Goal: Contribute content: Contribute content

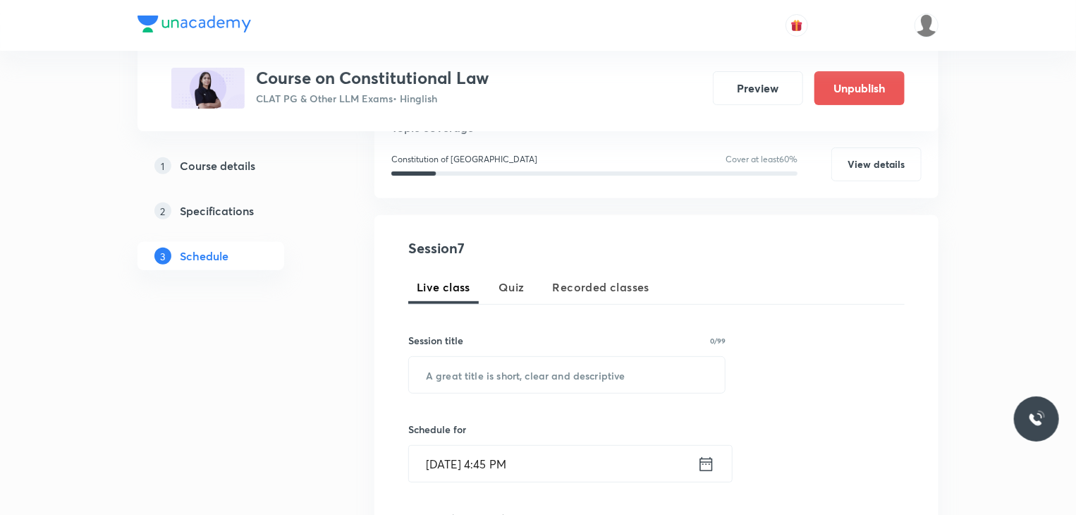
scroll to position [242, 0]
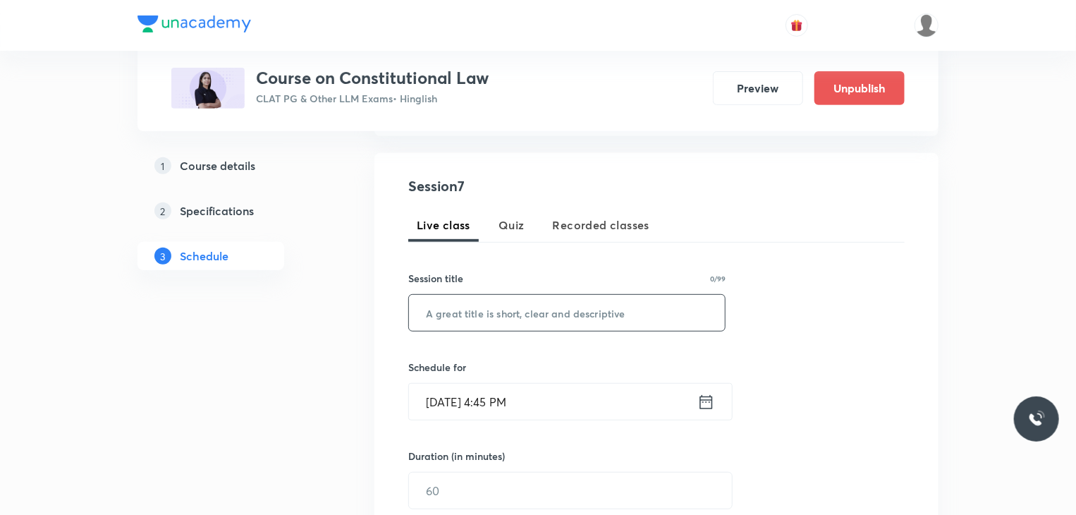
click at [451, 310] on input "text" at bounding box center [567, 313] width 316 height 36
type input "Doubt Clearing Session"
click at [485, 407] on input "Aug 30, 2025, 4:45 PM" at bounding box center [553, 402] width 288 height 36
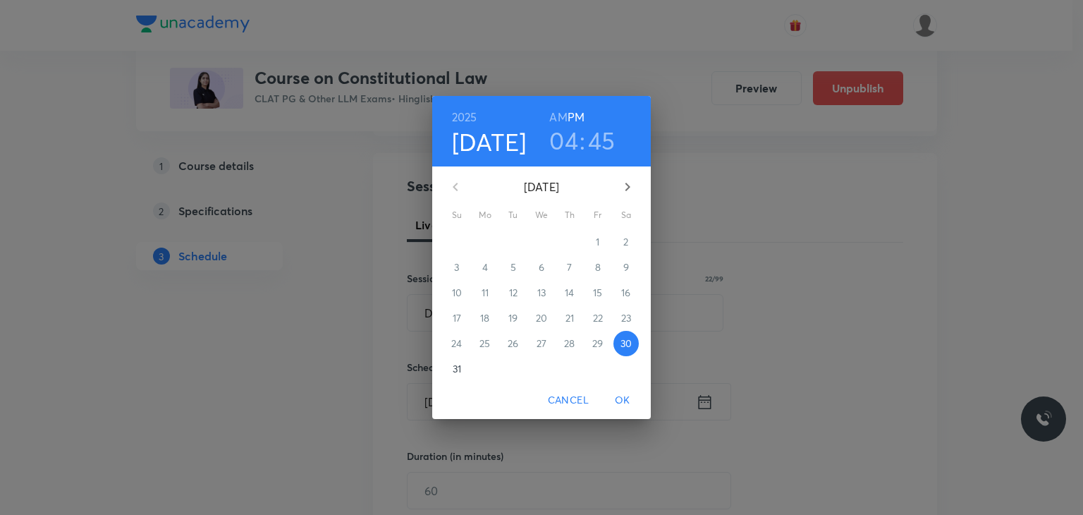
click at [462, 369] on span "31" at bounding box center [456, 369] width 25 height 14
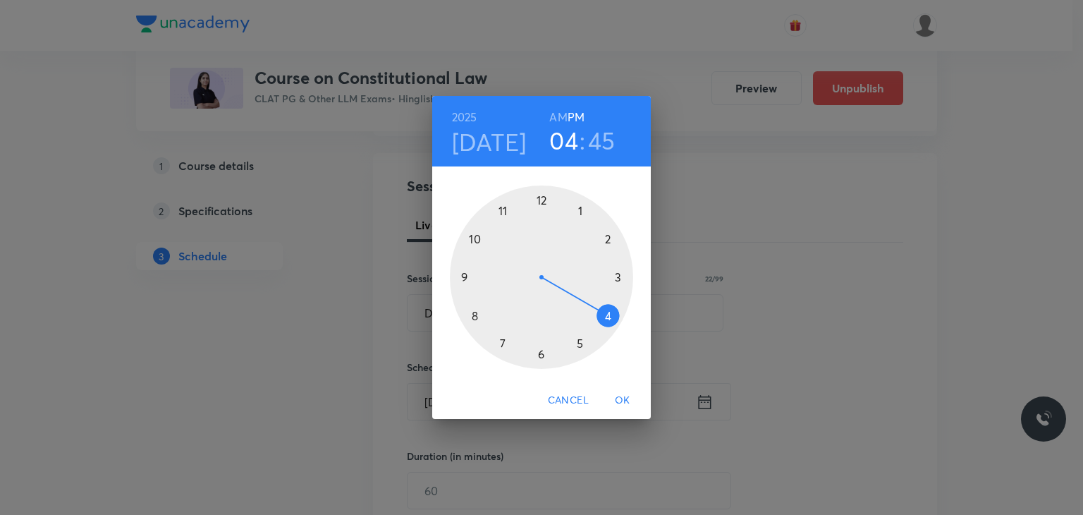
click at [462, 281] on div at bounding box center [541, 276] width 183 height 183
click at [555, 114] on h6 "AM" at bounding box center [558, 117] width 18 height 20
click at [539, 201] on div at bounding box center [541, 276] width 183 height 183
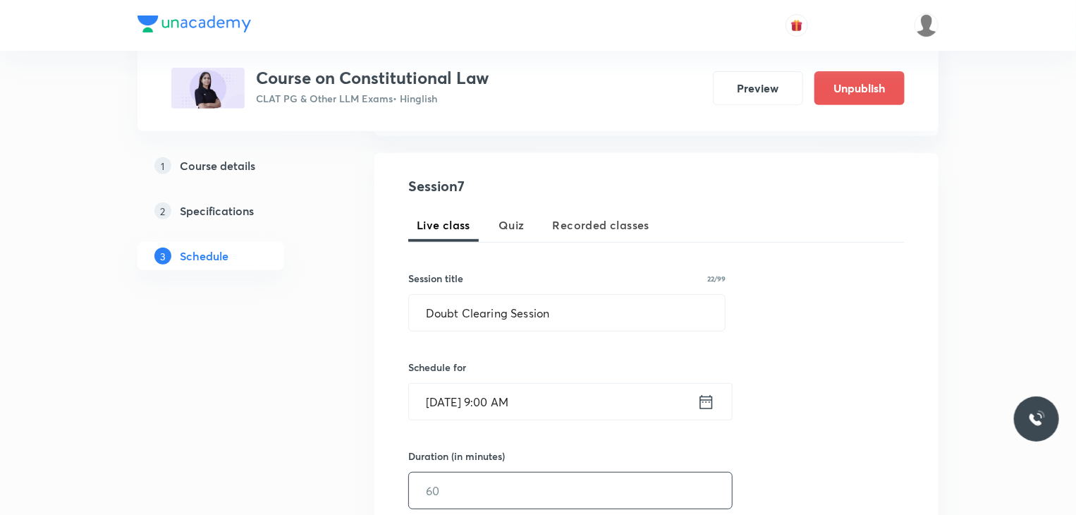
click at [471, 485] on input "text" at bounding box center [570, 491] width 323 height 36
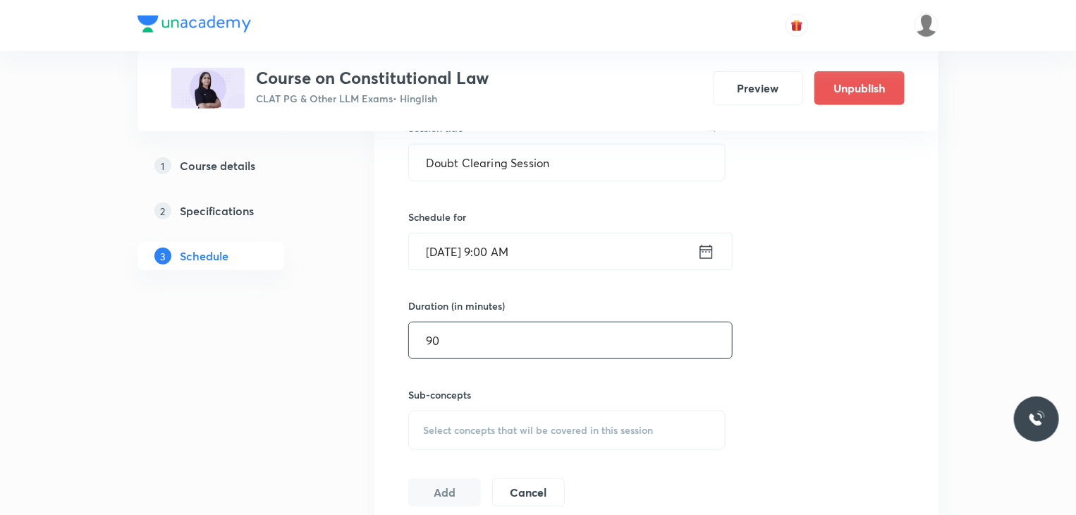
scroll to position [458, 0]
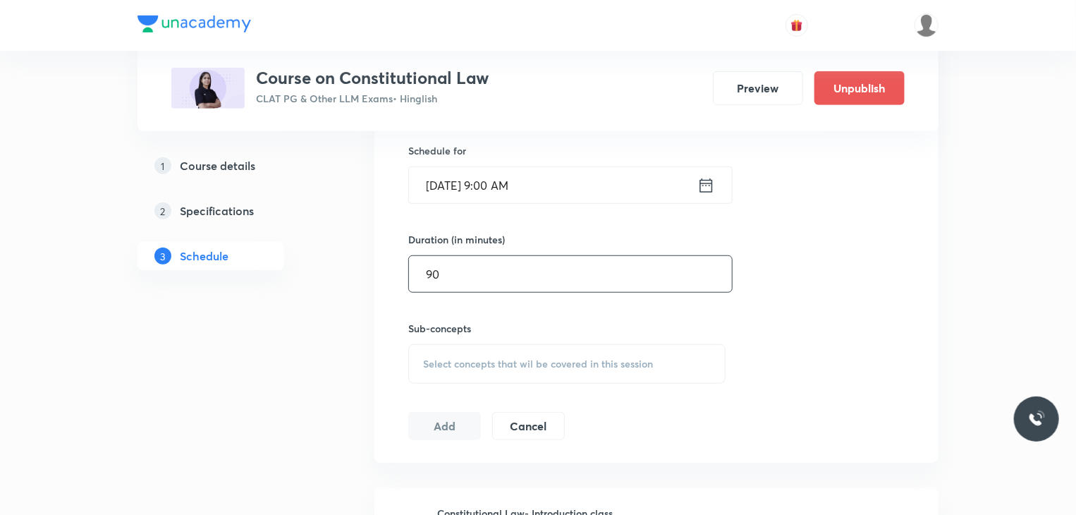
type input "90"
click at [425, 387] on div "Session 7 Live class Quiz Recorded classes Session title 22/99 Doubt Clearing S…" at bounding box center [656, 199] width 497 height 481
click at [427, 358] on span "Select concepts that wil be covered in this session" at bounding box center [538, 363] width 230 height 11
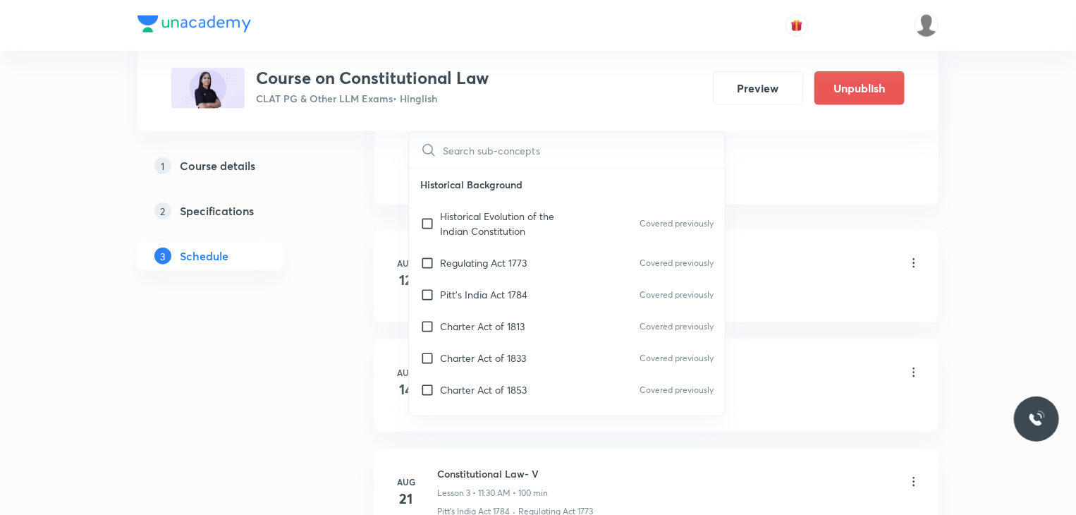
scroll to position [719, 0]
click at [432, 279] on div "Pitt’s India Act 1784 Covered previously" at bounding box center [567, 292] width 316 height 32
checkbox input "true"
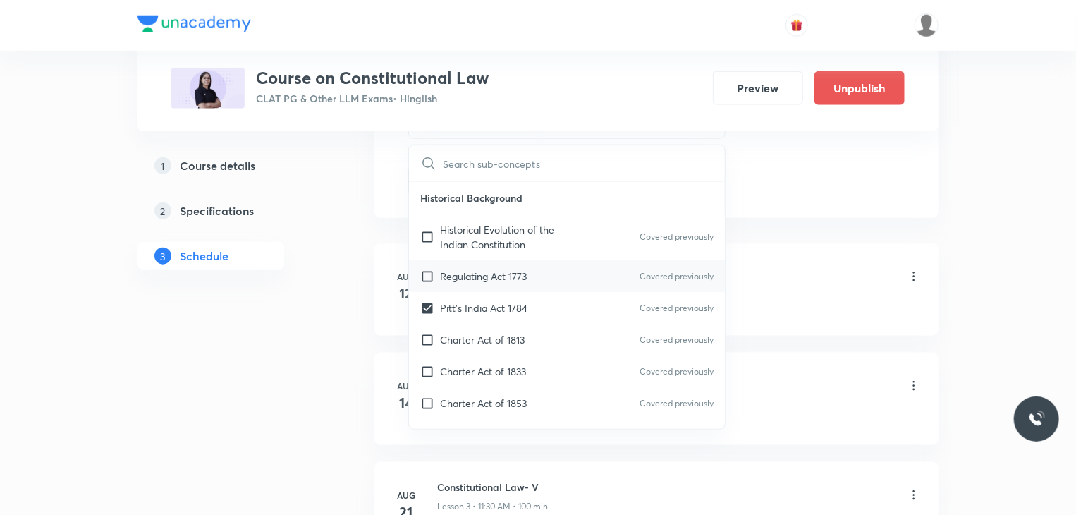
click at [430, 266] on div "Regulating Act 1773 Covered previously" at bounding box center [567, 276] width 316 height 32
checkbox input "true"
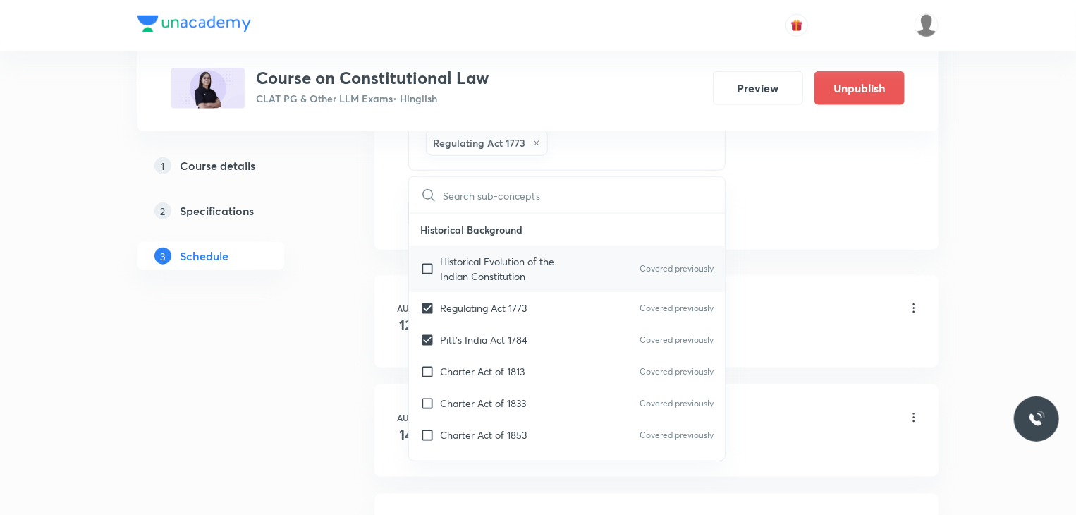
click at [429, 248] on div "Historical Evolution of the Indian Constitution Covered previously" at bounding box center [567, 268] width 316 height 47
checkbox input "true"
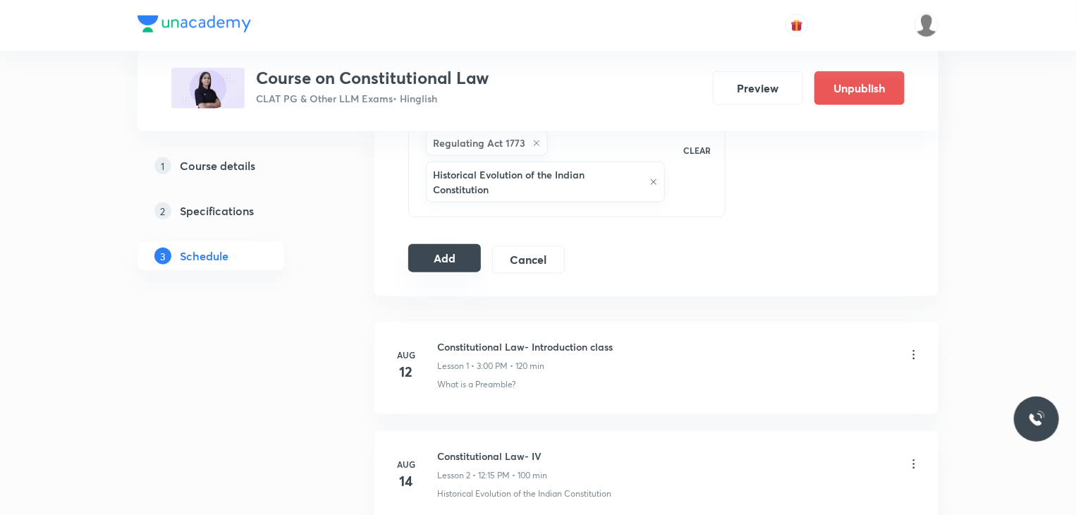
click at [434, 251] on button "Add" at bounding box center [444, 258] width 73 height 28
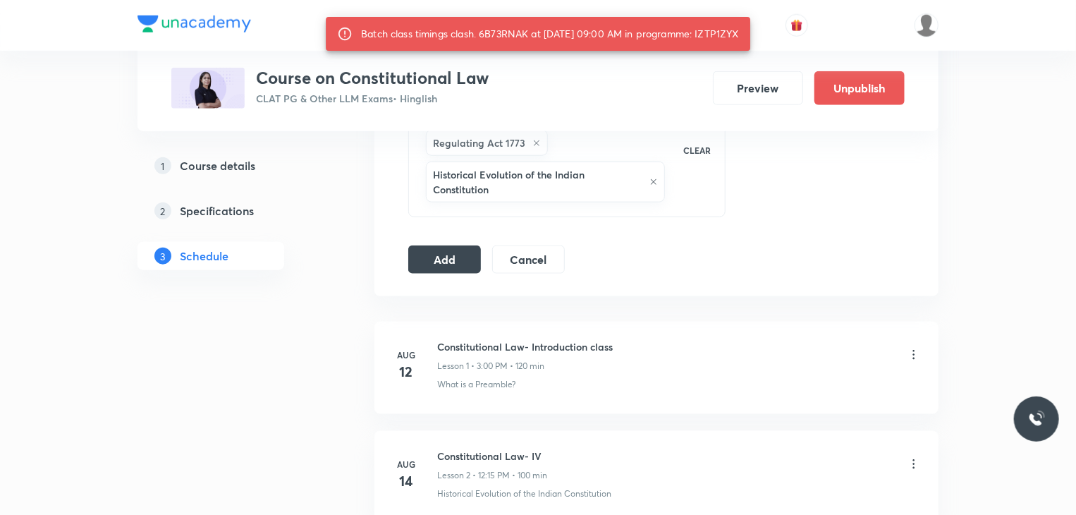
click at [722, 41] on div "Batch class timings clash. 6B73RNAK at 31 Aug 2025 09:00 AM in programme: IZTP1…" at bounding box center [550, 33] width 378 height 25
copy div "IZTP1ZYX"
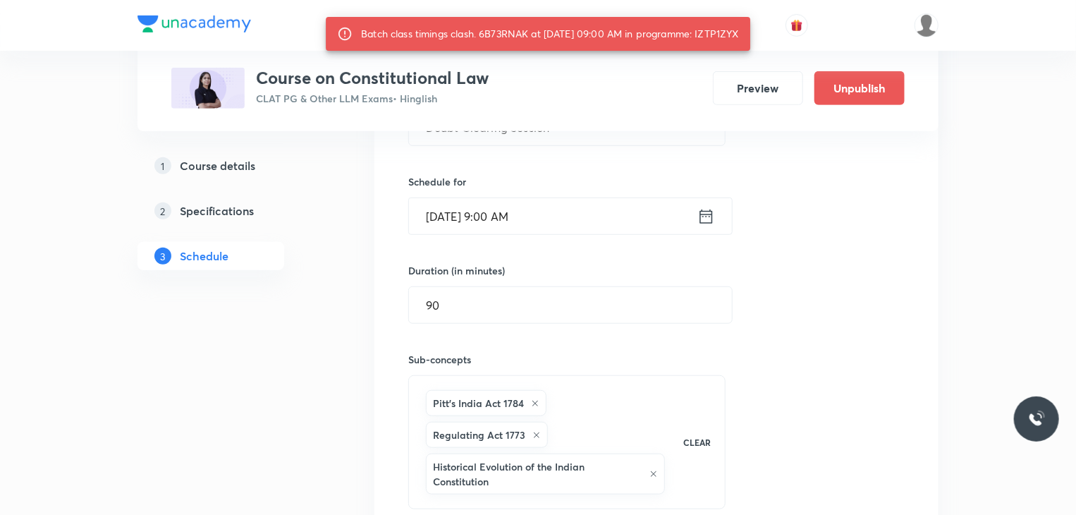
scroll to position [420, 0]
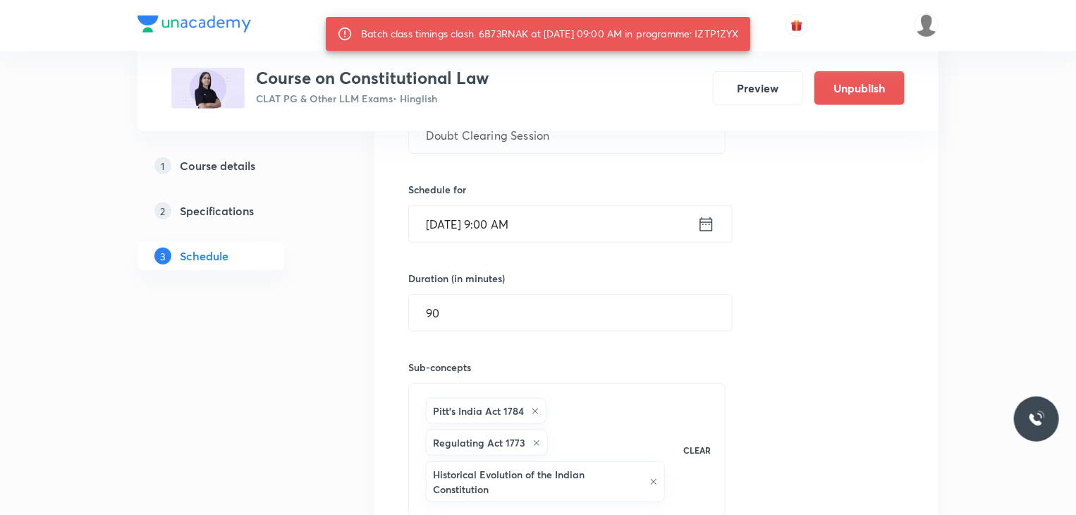
click at [466, 217] on input "Aug 31, 2025, 9:00 AM" at bounding box center [553, 224] width 288 height 36
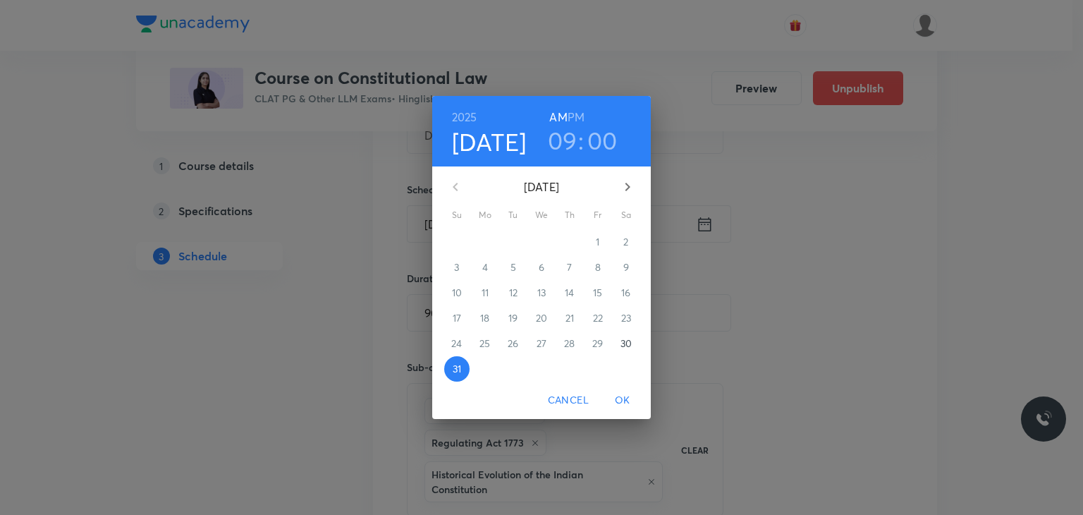
click at [626, 341] on p "30" at bounding box center [626, 343] width 11 height 14
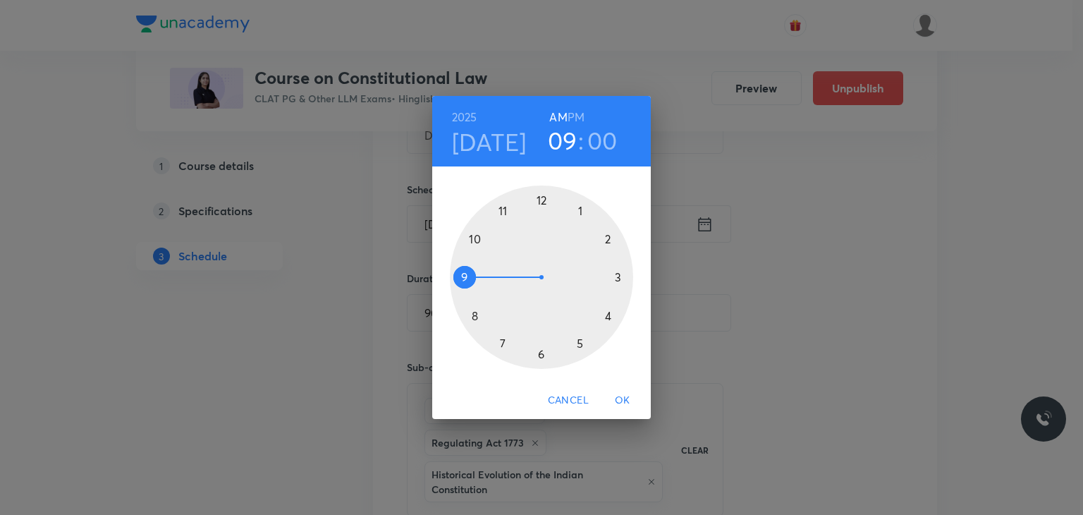
click at [463, 278] on div at bounding box center [541, 276] width 183 height 183
click at [573, 119] on h6 "PM" at bounding box center [576, 117] width 17 height 20
click at [540, 356] on div at bounding box center [541, 276] width 183 height 183
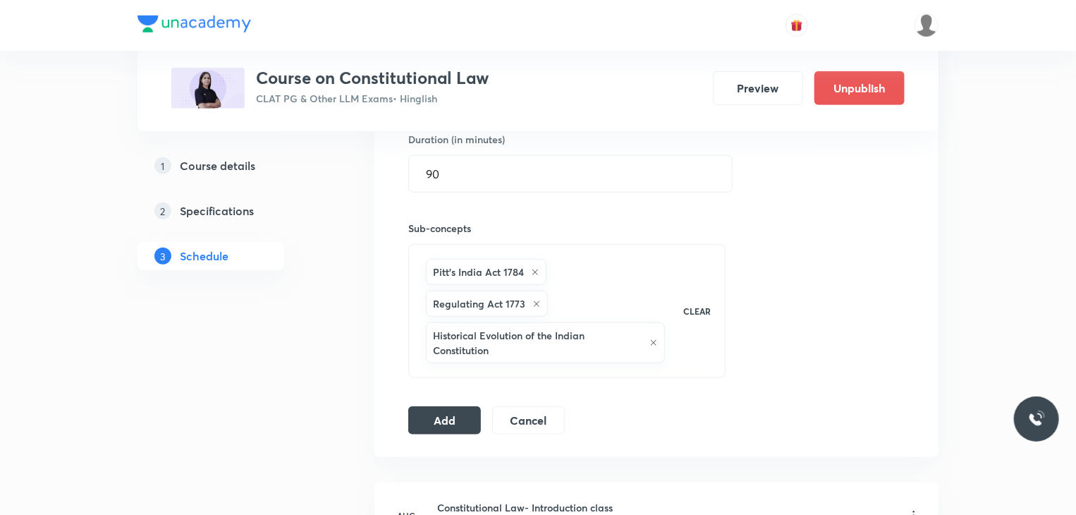
scroll to position [566, 0]
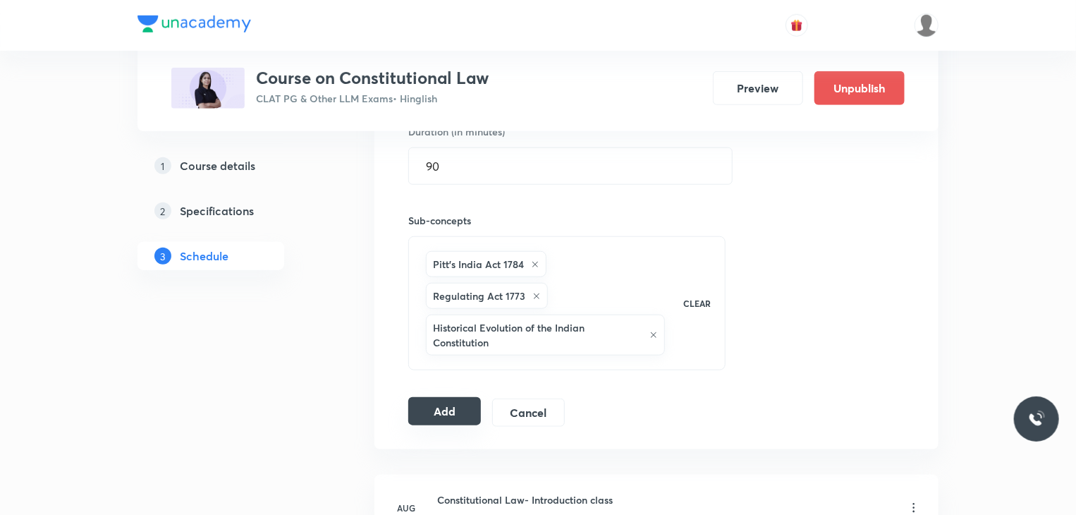
click at [459, 412] on button "Add" at bounding box center [444, 411] width 73 height 28
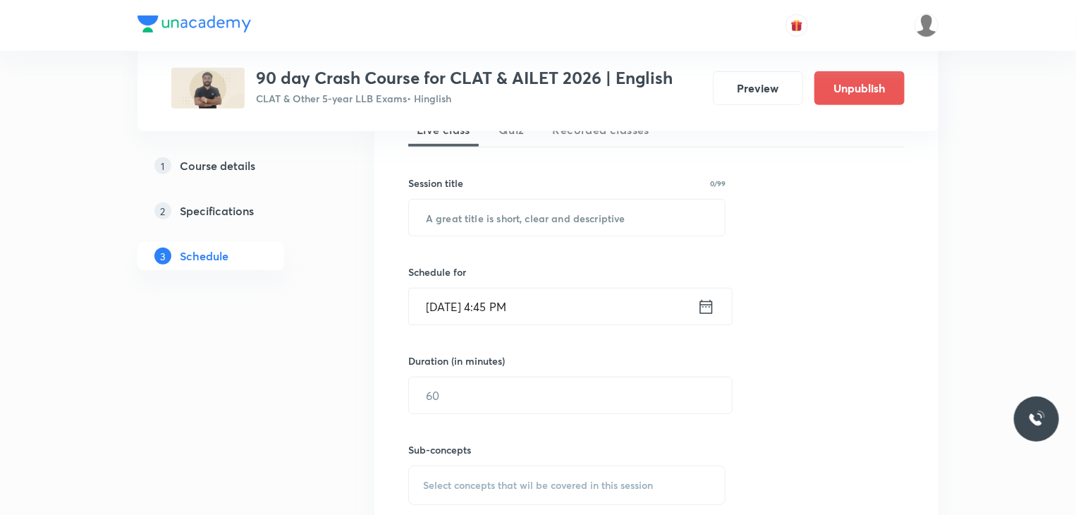
scroll to position [460, 0]
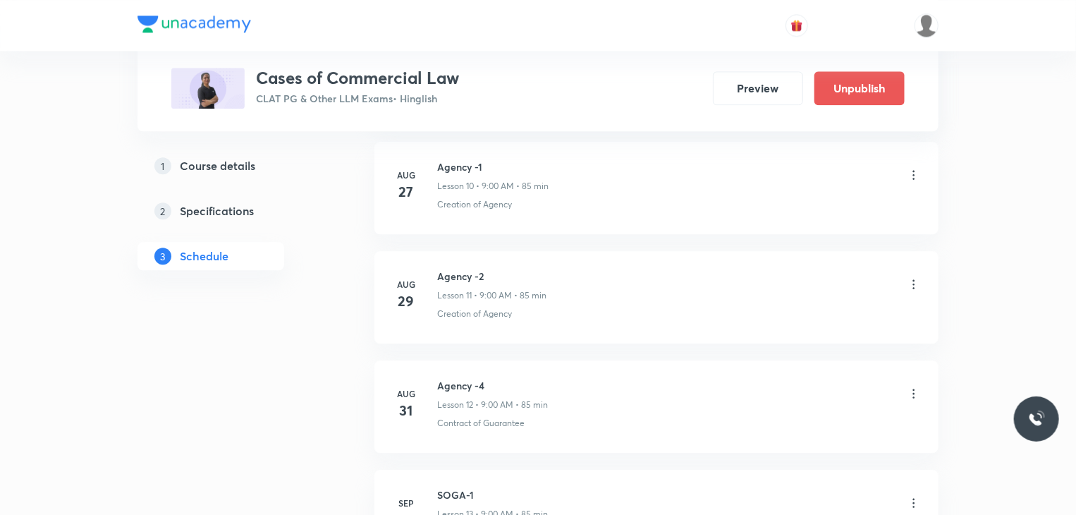
scroll to position [1790, 0]
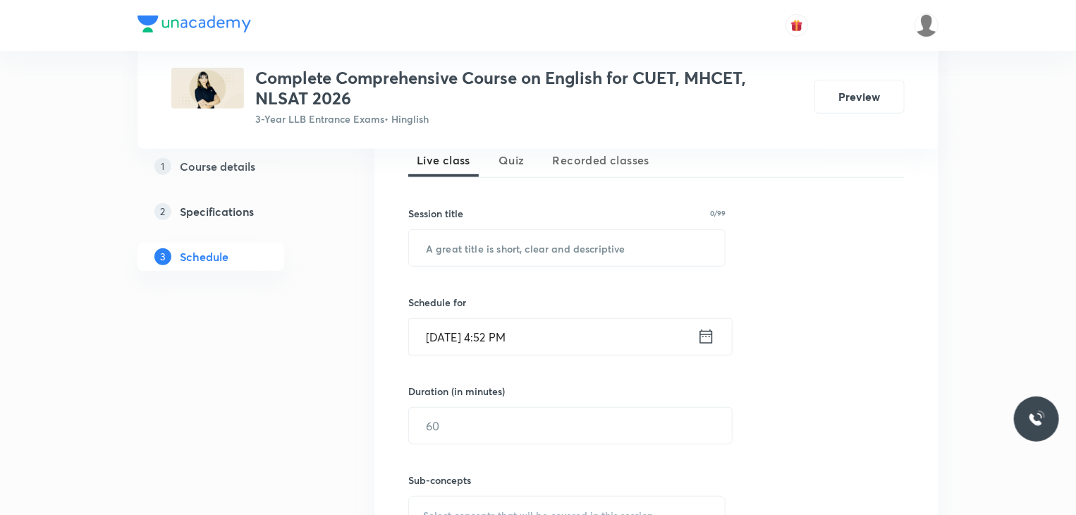
scroll to position [324, 0]
click at [524, 257] on input "text" at bounding box center [567, 248] width 316 height 36
paste input "If Conditionals"
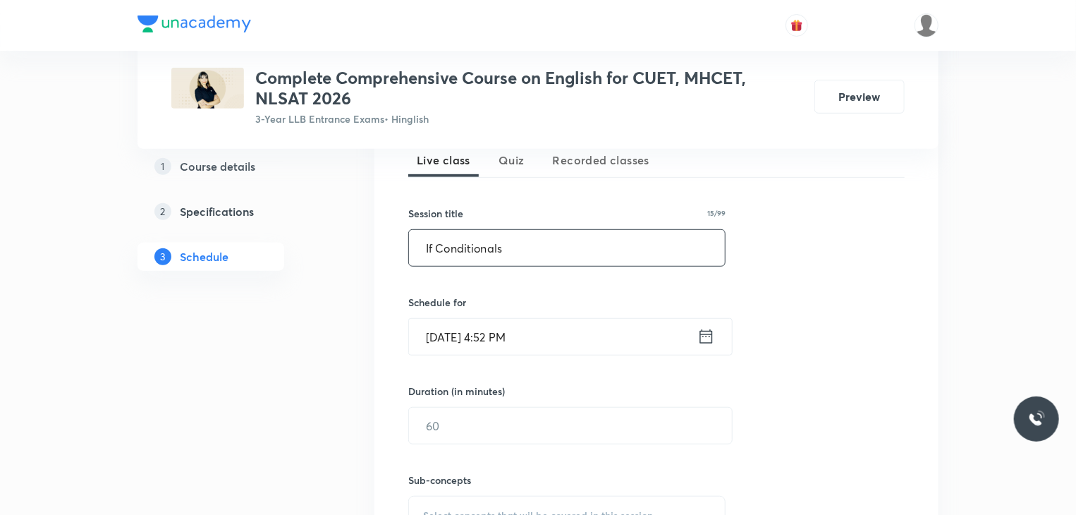
type input "If Conditionals"
click at [514, 342] on input "Aug 30, 2025, 4:52 PM" at bounding box center [553, 337] width 288 height 36
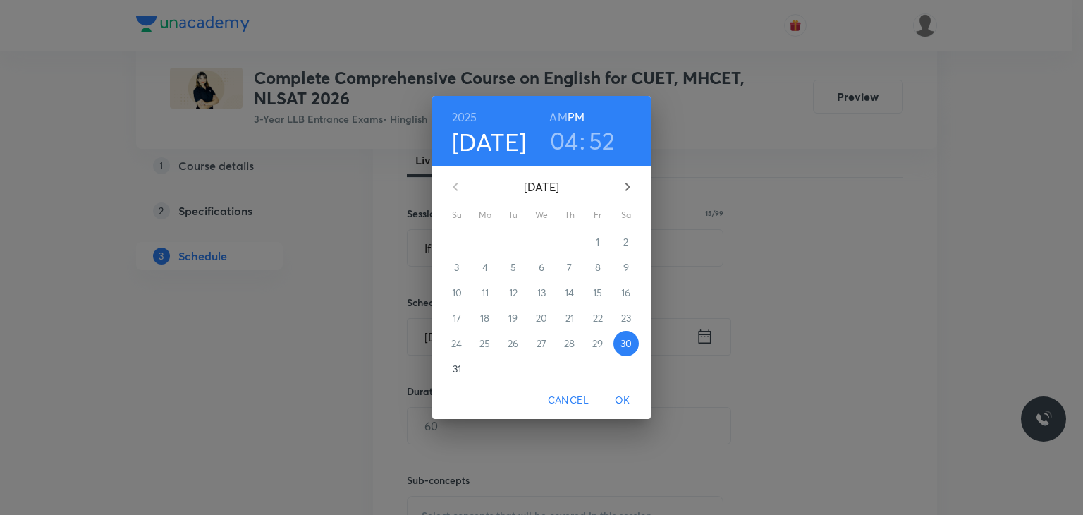
click at [630, 195] on icon "button" at bounding box center [627, 186] width 17 height 17
click at [485, 245] on p "1" at bounding box center [485, 242] width 4 height 14
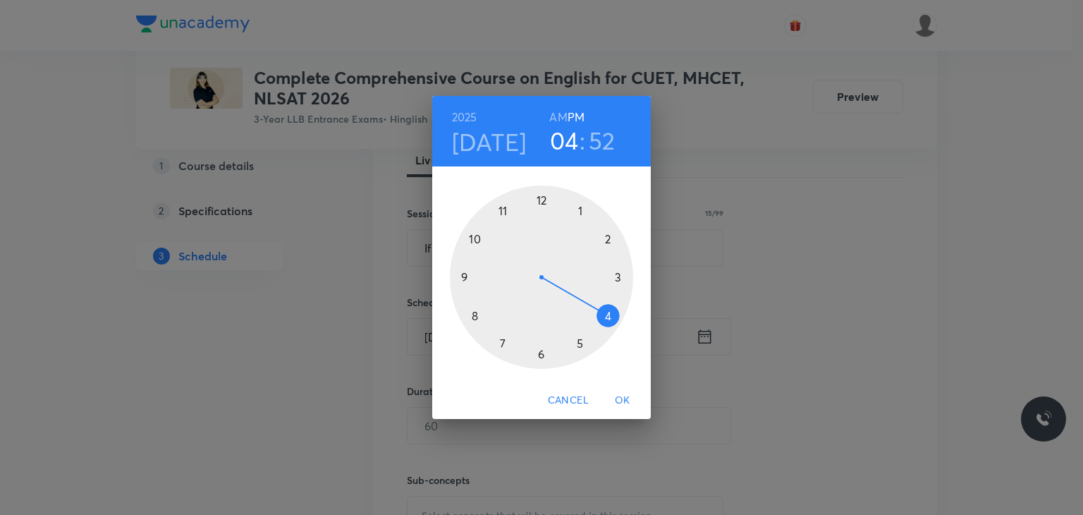
click at [583, 216] on div at bounding box center [541, 276] width 183 height 183
click at [477, 241] on div at bounding box center [541, 276] width 183 height 183
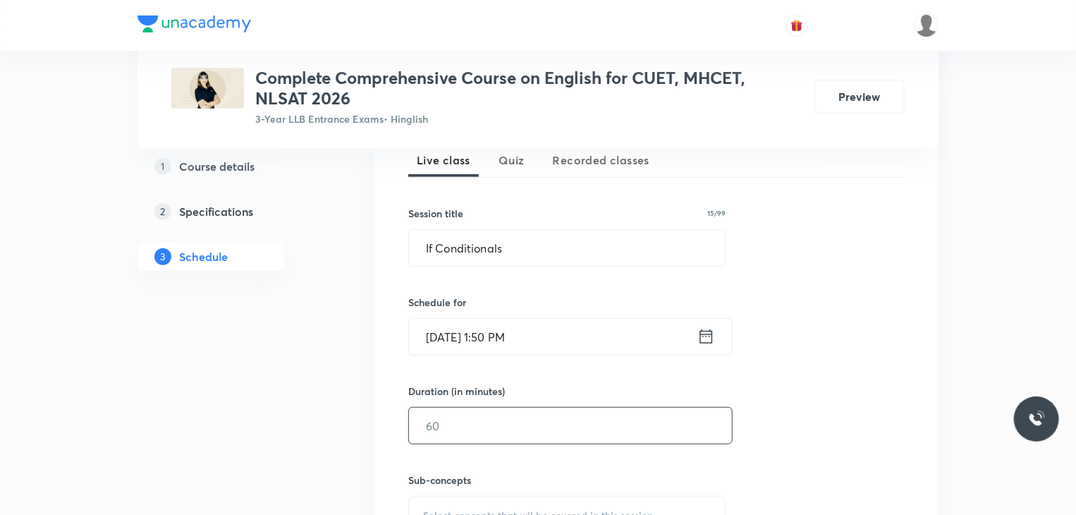
scroll to position [370, 0]
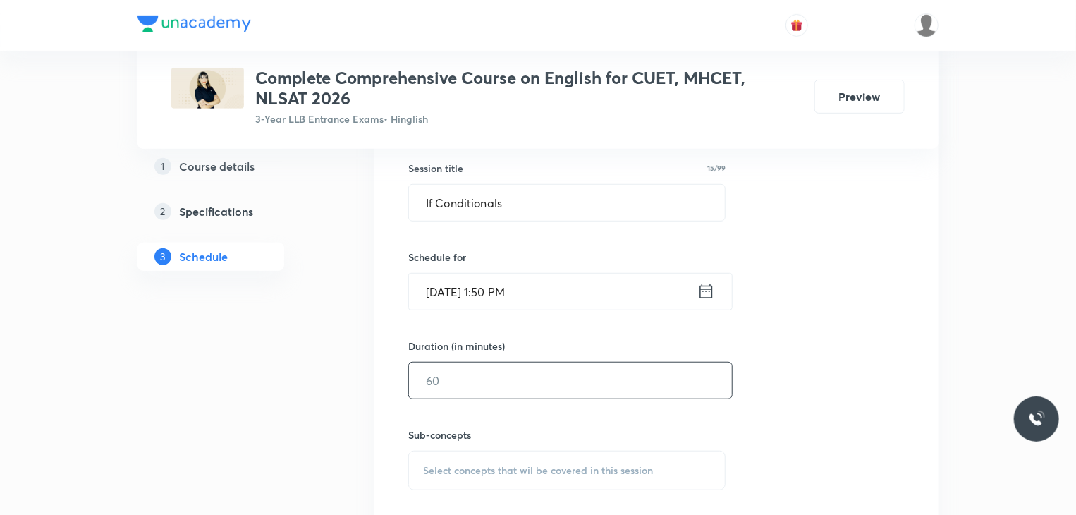
click at [477, 387] on input "text" at bounding box center [570, 381] width 323 height 36
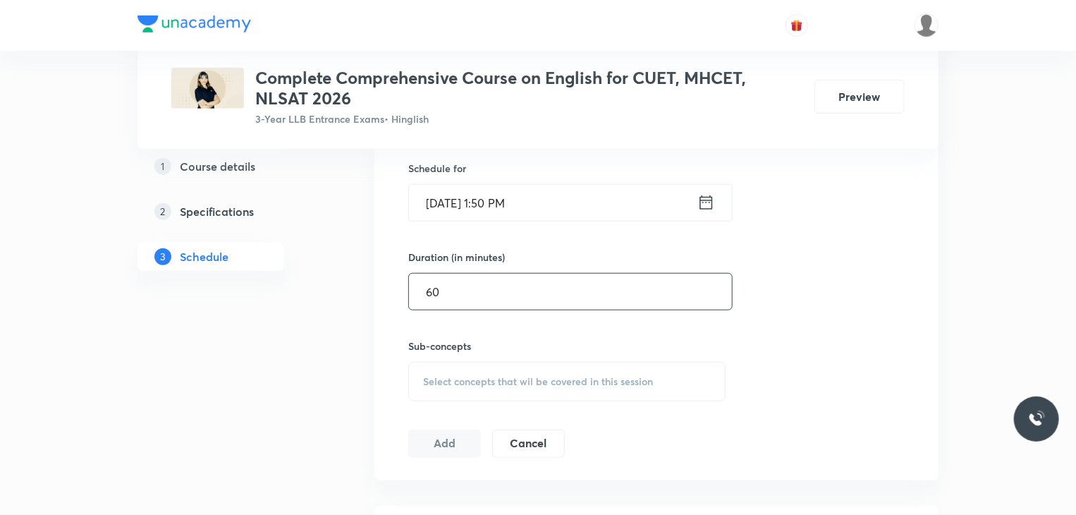
scroll to position [462, 0]
type input "60"
click at [472, 387] on div "Select concepts that wil be covered in this session" at bounding box center [566, 377] width 317 height 39
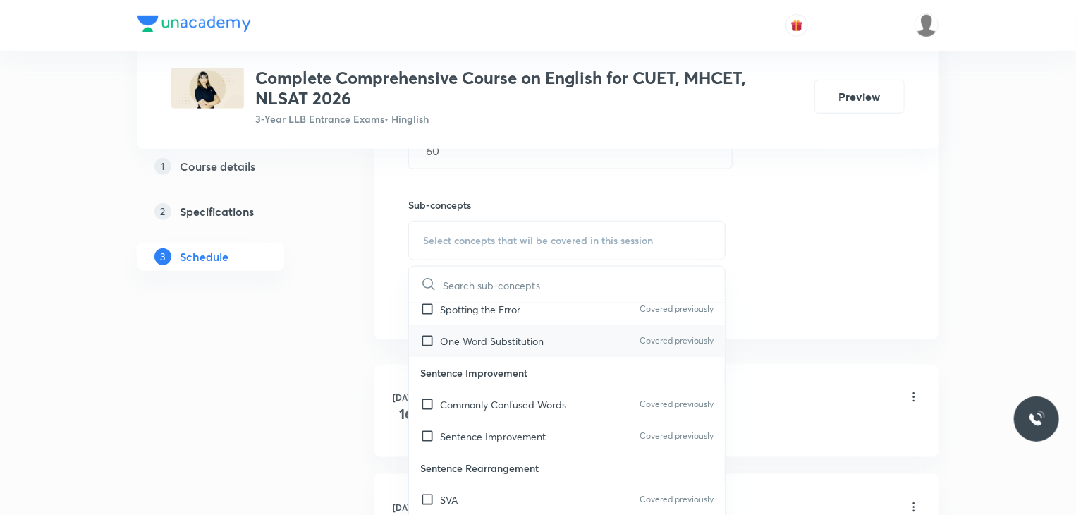
scroll to position [42, 0]
click at [422, 396] on input "checkbox" at bounding box center [430, 403] width 20 height 15
checkbox input "true"
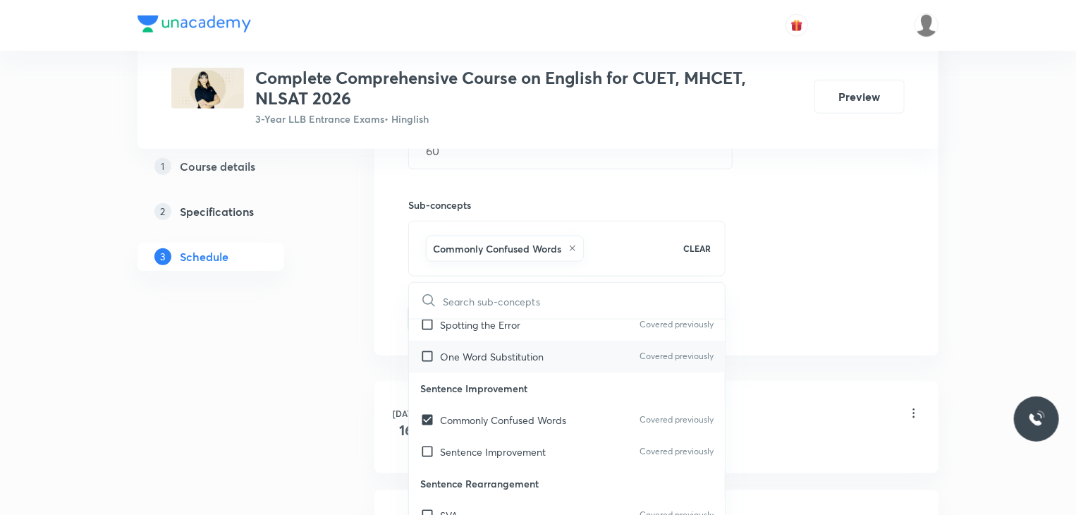
click at [426, 365] on div "One Word Substitution Covered previously" at bounding box center [567, 357] width 316 height 32
checkbox input "true"
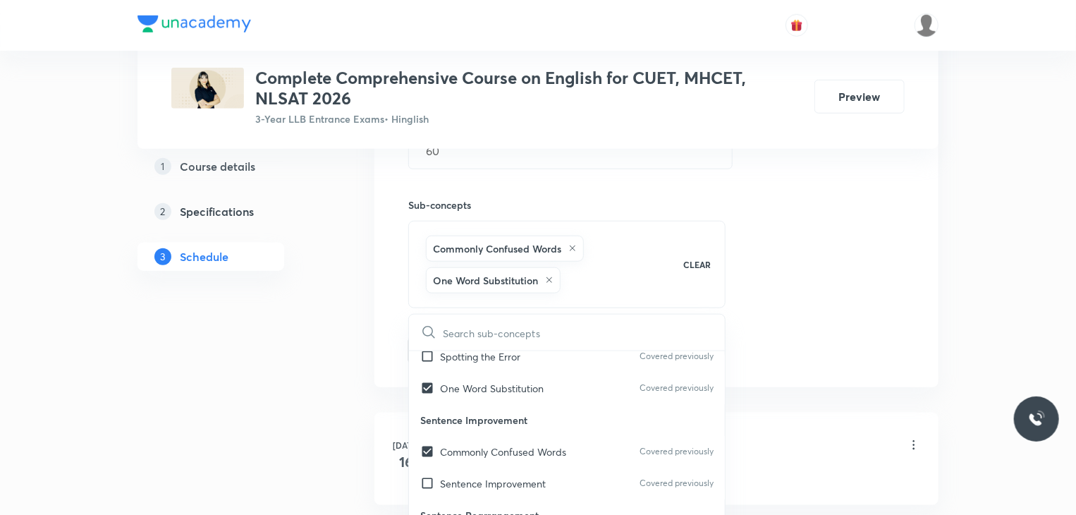
click at [386, 334] on div "Session 13 Live class Quiz Recorded classes Session title 15/99 If Conditionals…" at bounding box center [657, 100] width 564 height 574
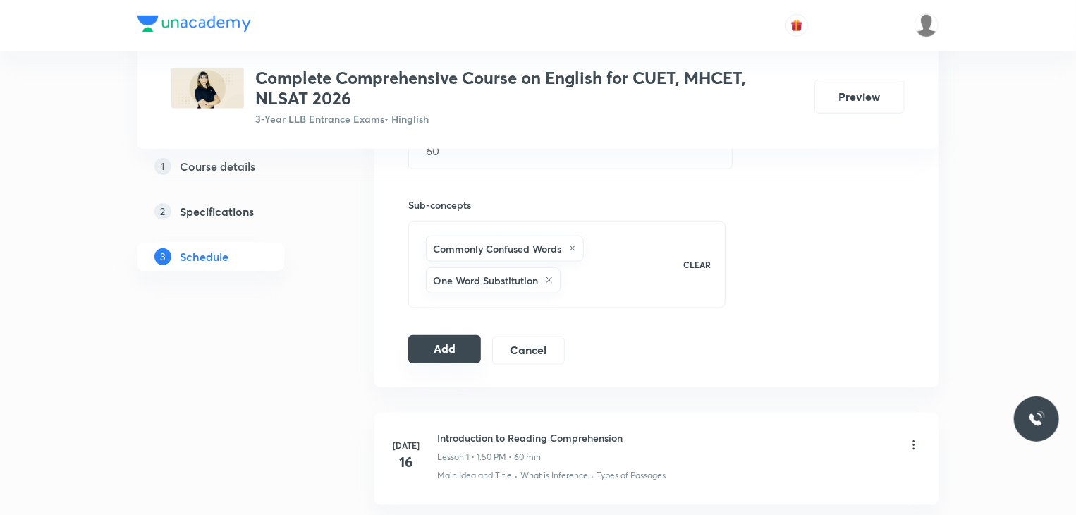
click at [458, 343] on button "Add" at bounding box center [444, 349] width 73 height 28
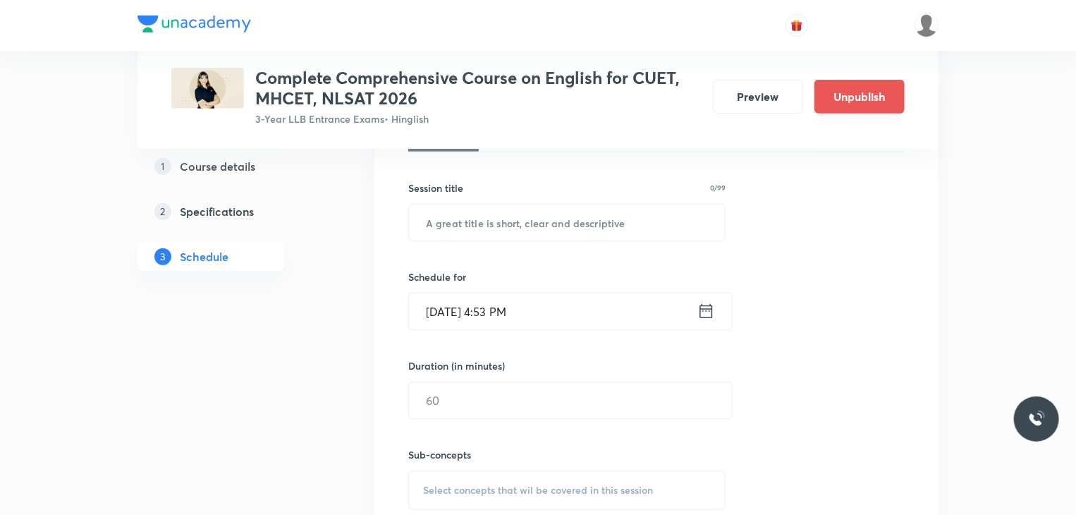
scroll to position [348, 0]
click at [489, 232] on input "text" at bounding box center [567, 225] width 316 height 36
paste input "Subject Verb Agreement"
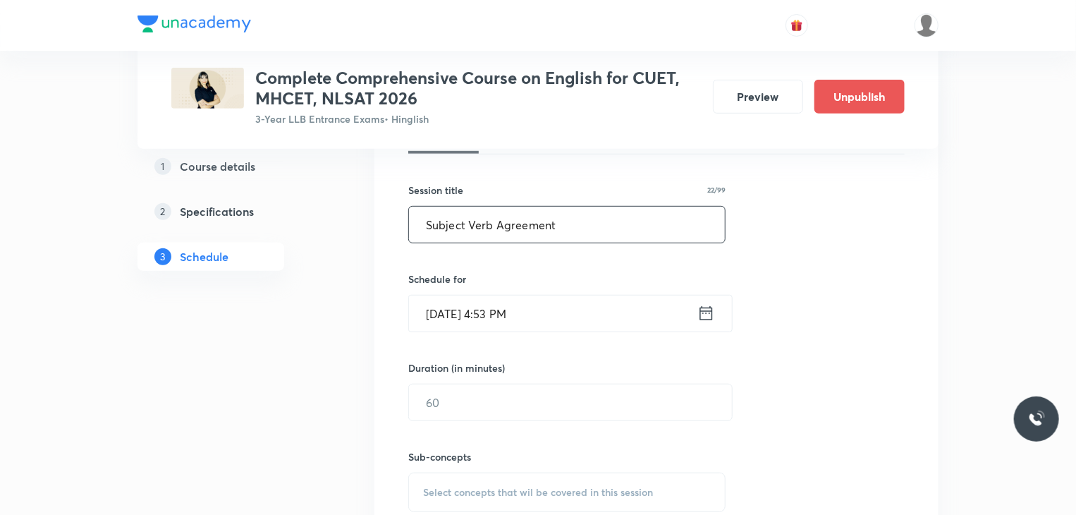
type input "Subject Verb Agreement"
click at [512, 325] on input "Aug 30, 2025, 4:53 PM" at bounding box center [553, 314] width 288 height 36
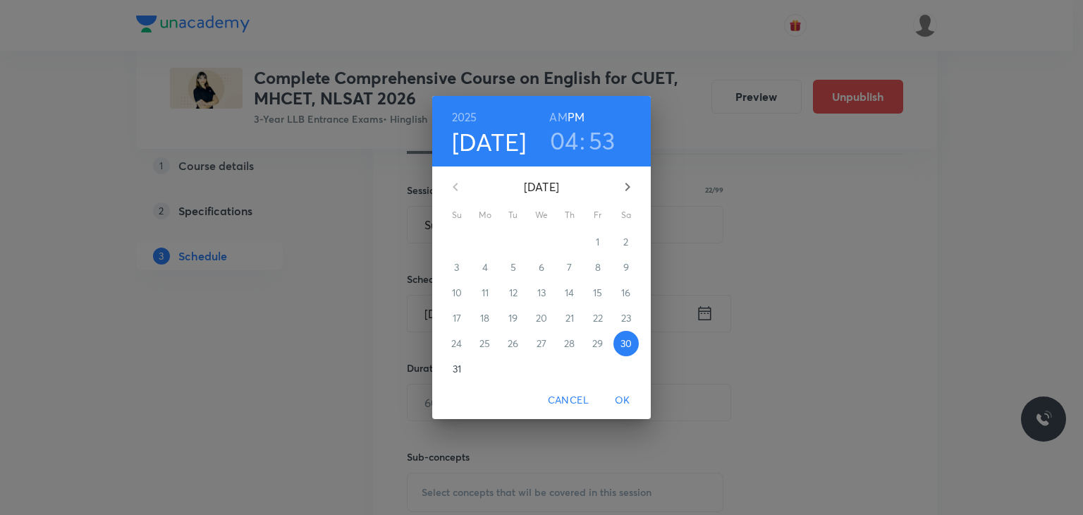
click at [623, 188] on icon "button" at bounding box center [627, 186] width 17 height 17
click at [536, 236] on span "3" at bounding box center [541, 242] width 25 height 14
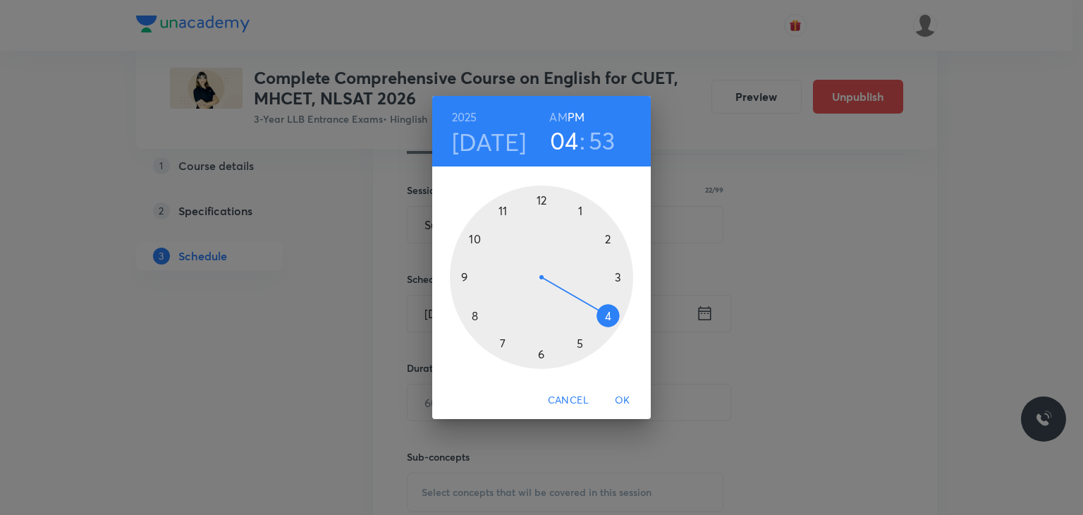
click at [582, 208] on div at bounding box center [541, 276] width 183 height 183
click at [479, 238] on div at bounding box center [541, 276] width 183 height 183
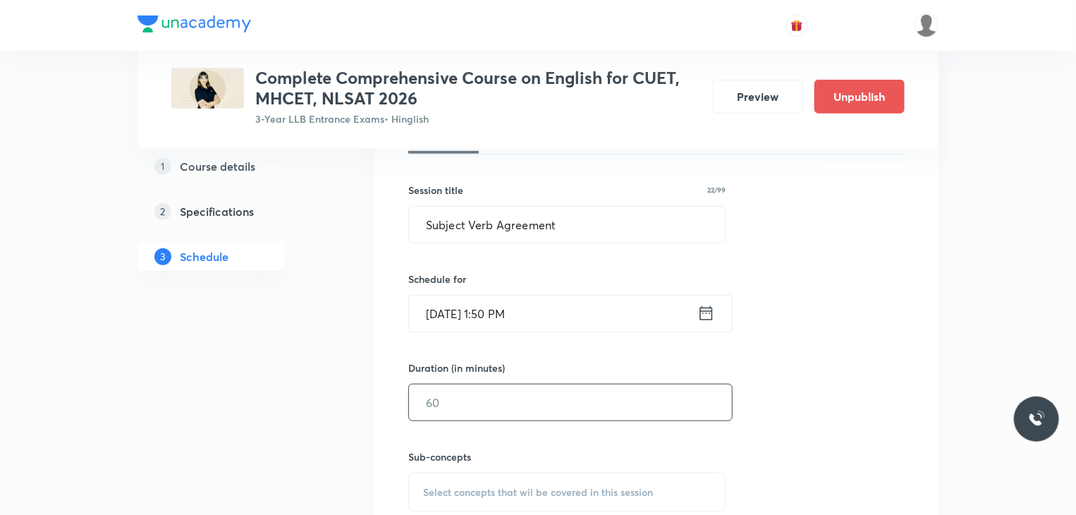
click at [526, 385] on input "text" at bounding box center [570, 402] width 323 height 36
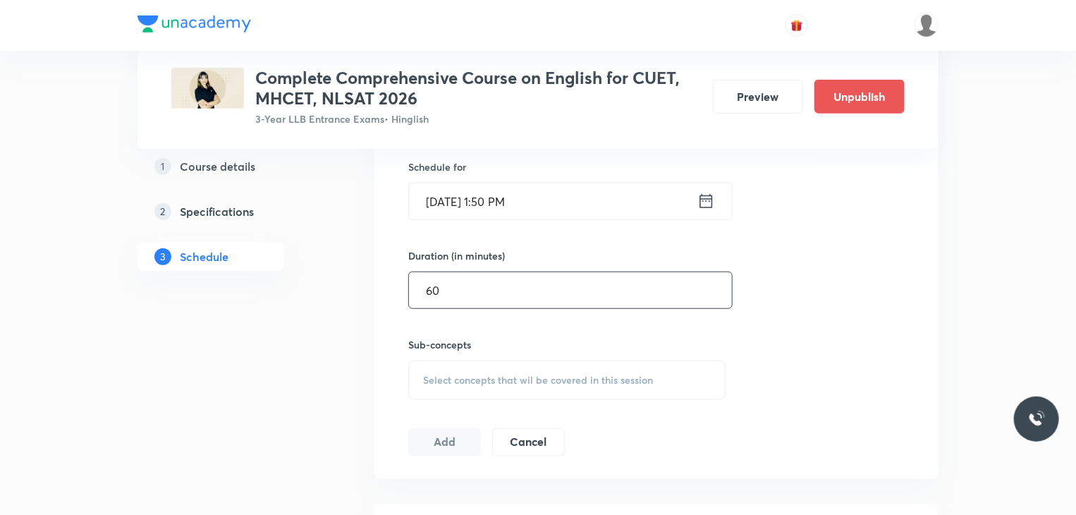
type input "60"
click at [504, 384] on div "Select concepts that wil be covered in this session" at bounding box center [566, 379] width 317 height 39
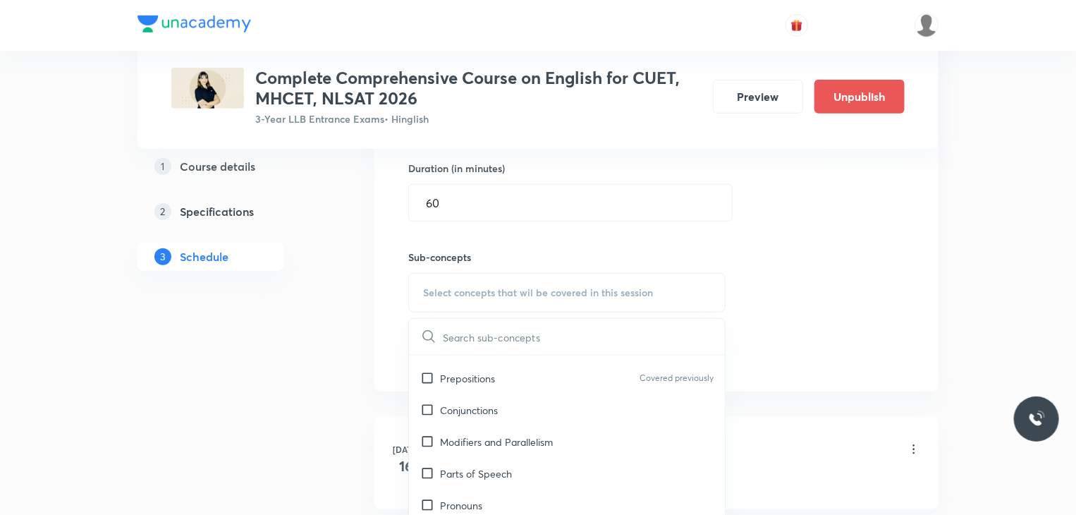
scroll to position [288, 0]
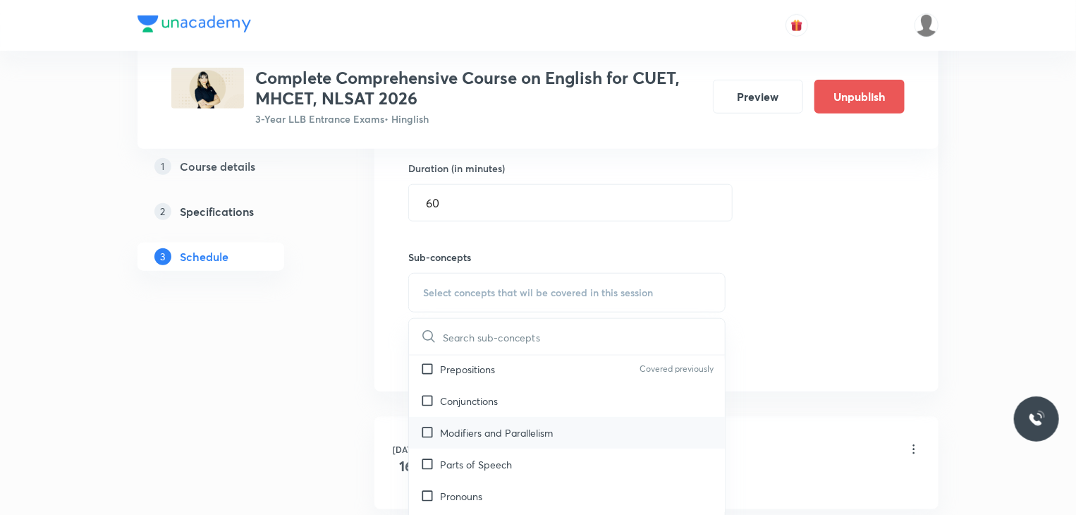
click at [428, 438] on input "checkbox" at bounding box center [430, 432] width 20 height 15
checkbox input "true"
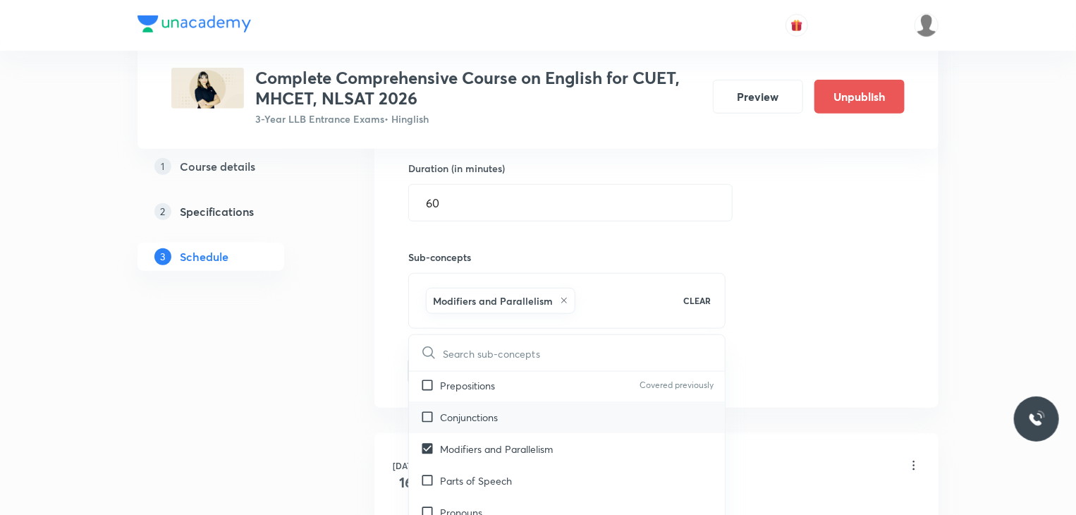
click at [422, 424] on div "Conjunctions" at bounding box center [567, 417] width 316 height 32
checkbox input "true"
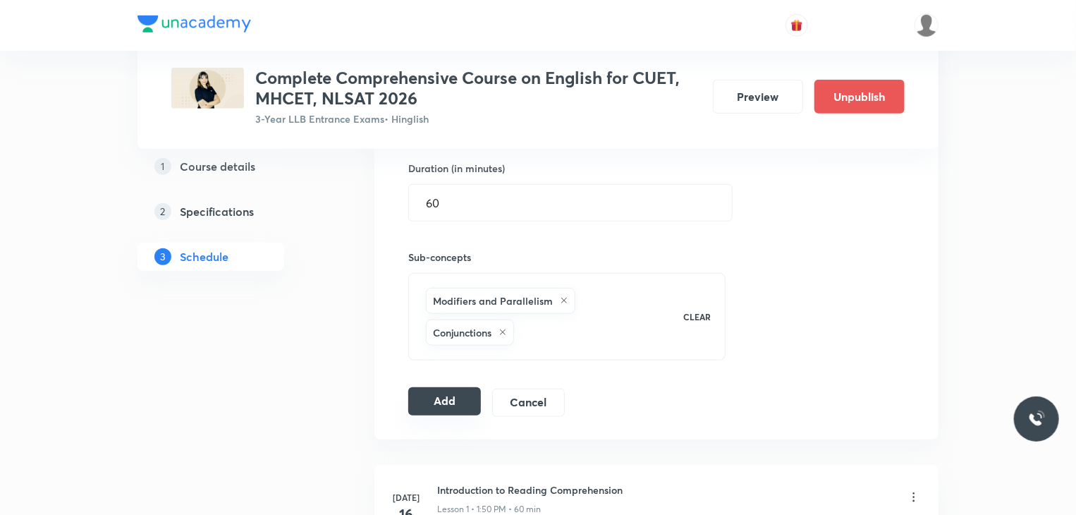
click at [449, 407] on button "Add" at bounding box center [444, 401] width 73 height 28
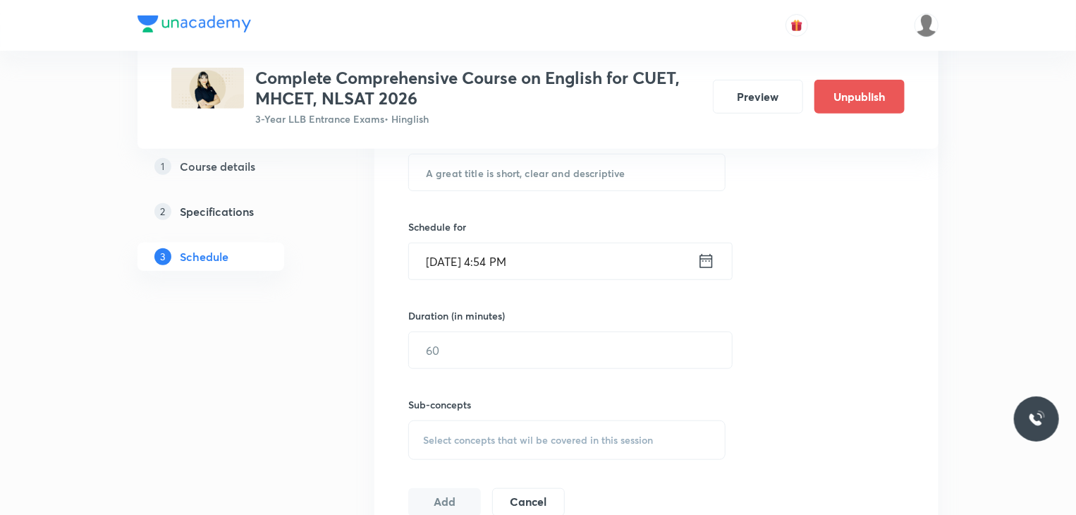
scroll to position [387, 0]
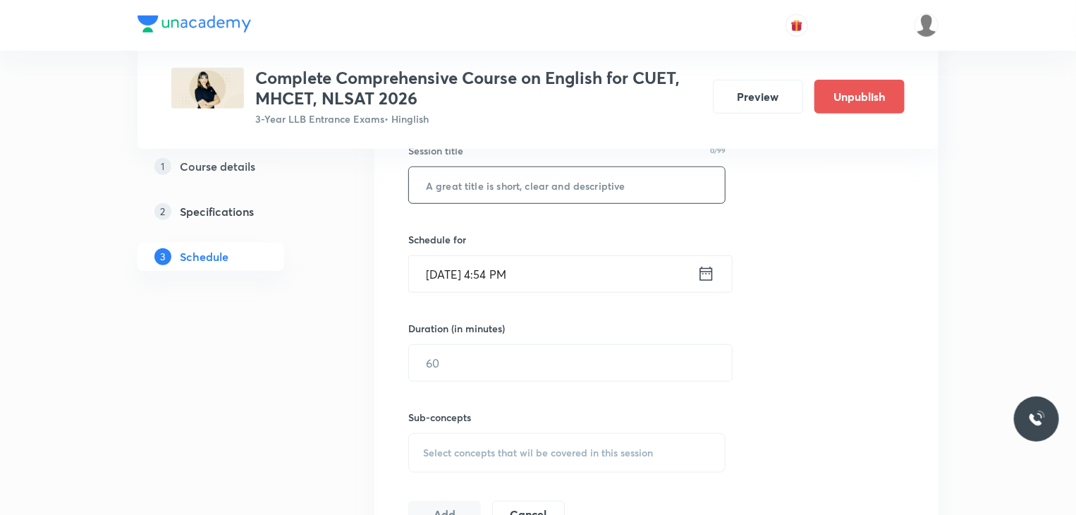
click at [573, 193] on input "text" at bounding box center [567, 185] width 316 height 36
paste input "Figures of a Speech-I"
type input "Figures of a Speech-I"
click at [543, 278] on input "[DATE] 4:54 PM" at bounding box center [553, 274] width 288 height 36
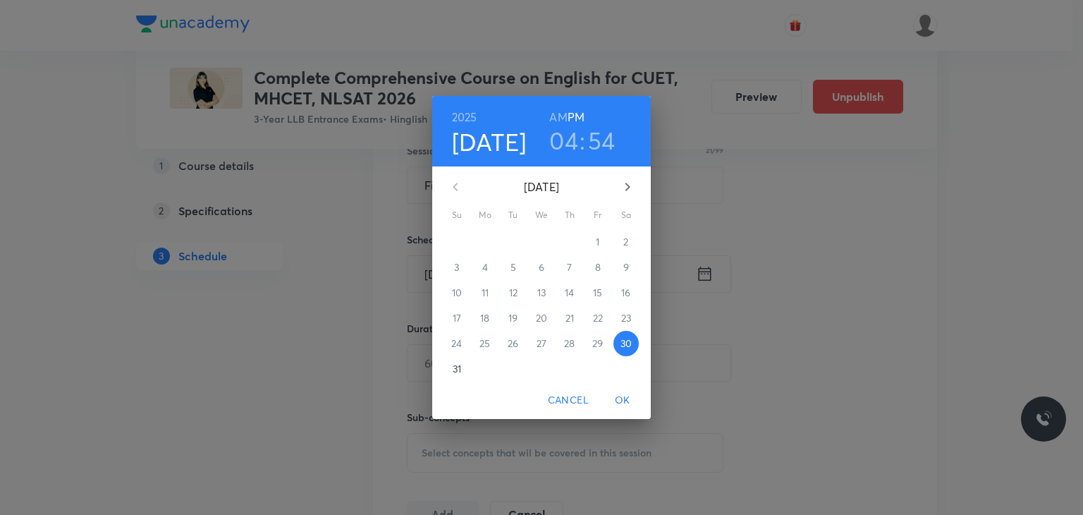
click at [632, 181] on icon "button" at bounding box center [627, 186] width 17 height 17
click at [487, 267] on p "8" at bounding box center [485, 267] width 6 height 14
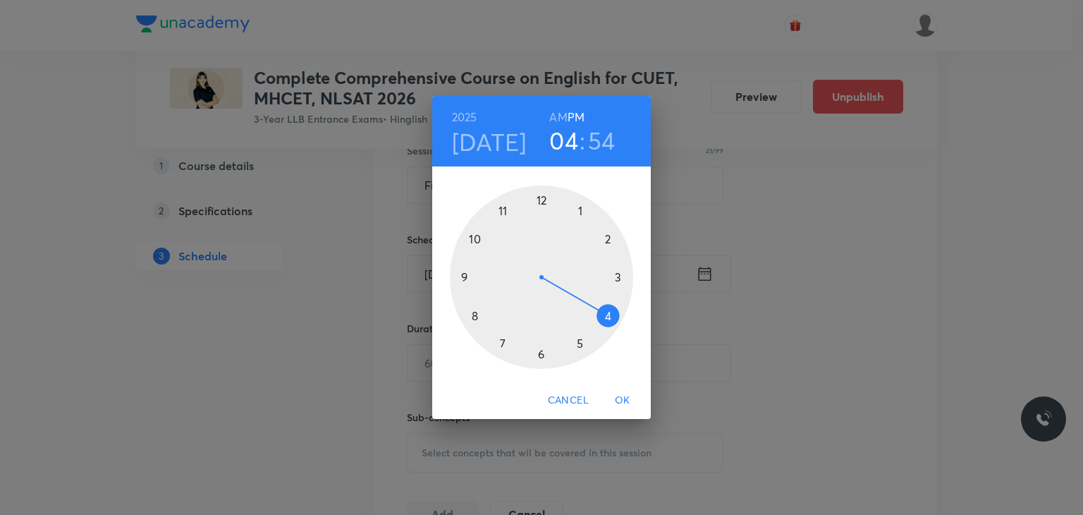
click at [578, 212] on div at bounding box center [541, 276] width 183 height 183
click at [472, 237] on div at bounding box center [541, 276] width 183 height 183
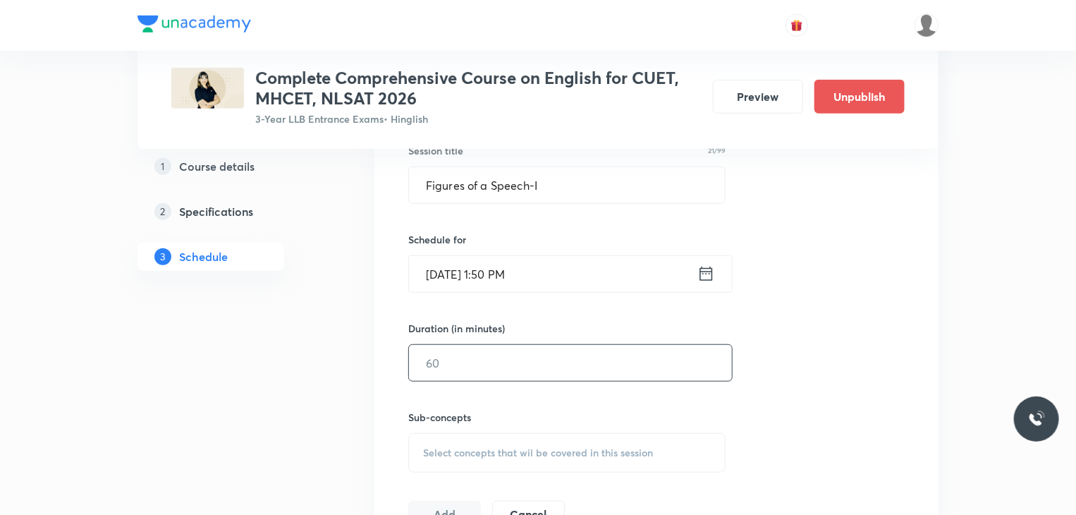
click at [491, 365] on input "text" at bounding box center [570, 363] width 323 height 36
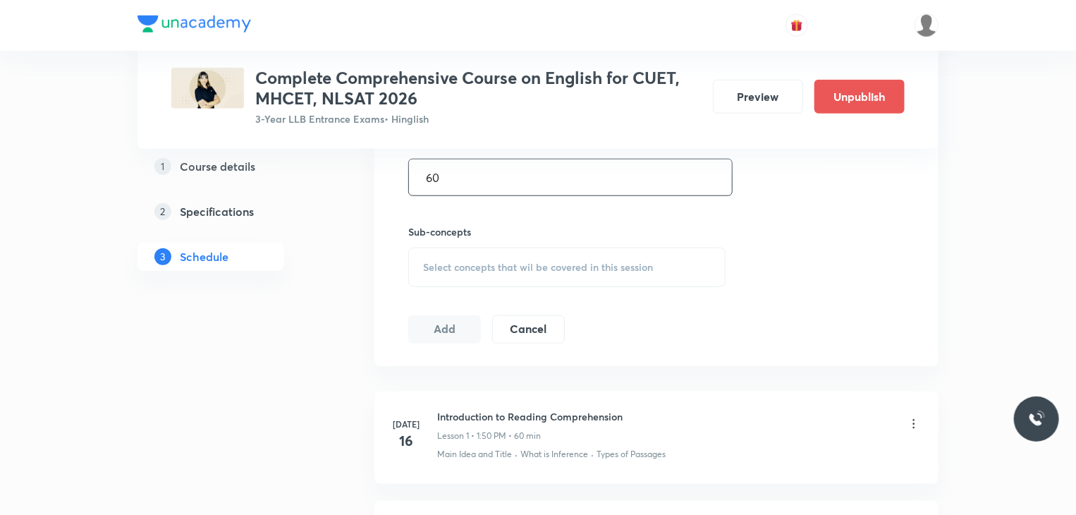
scroll to position [575, 0]
type input "60"
click at [463, 267] on span "Select concepts that wil be covered in this session" at bounding box center [538, 265] width 230 height 11
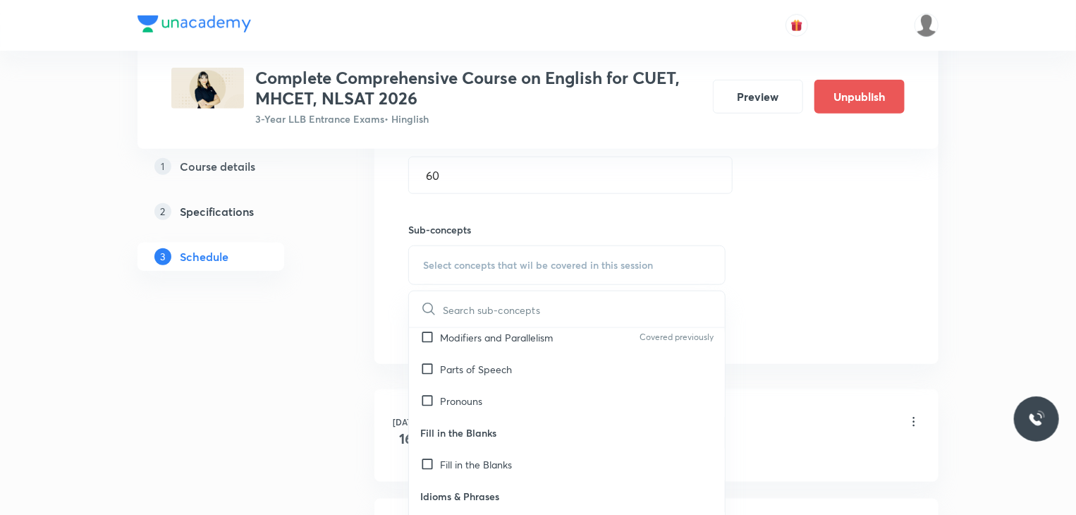
scroll to position [367, 0]
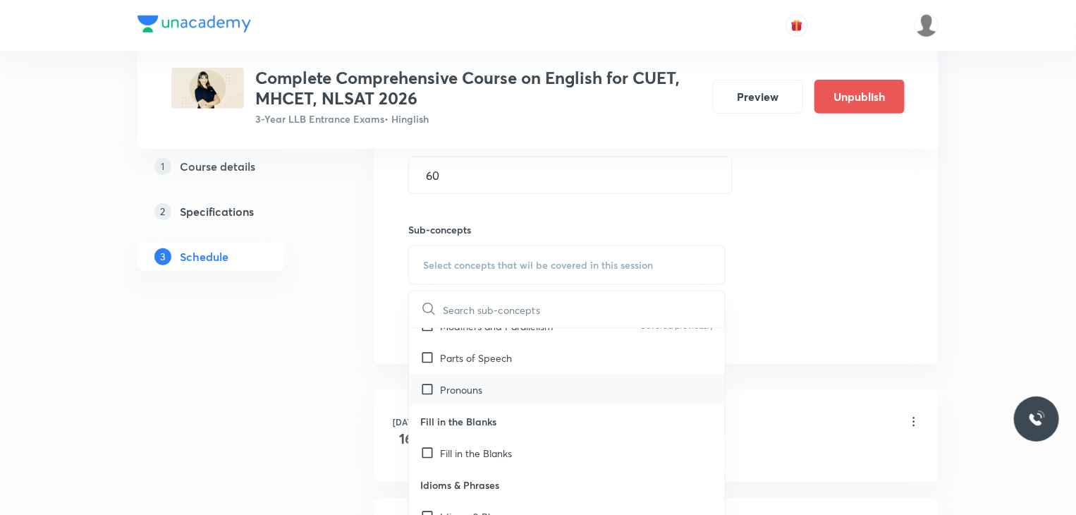
click at [430, 389] on input "checkbox" at bounding box center [430, 389] width 20 height 15
checkbox input "true"
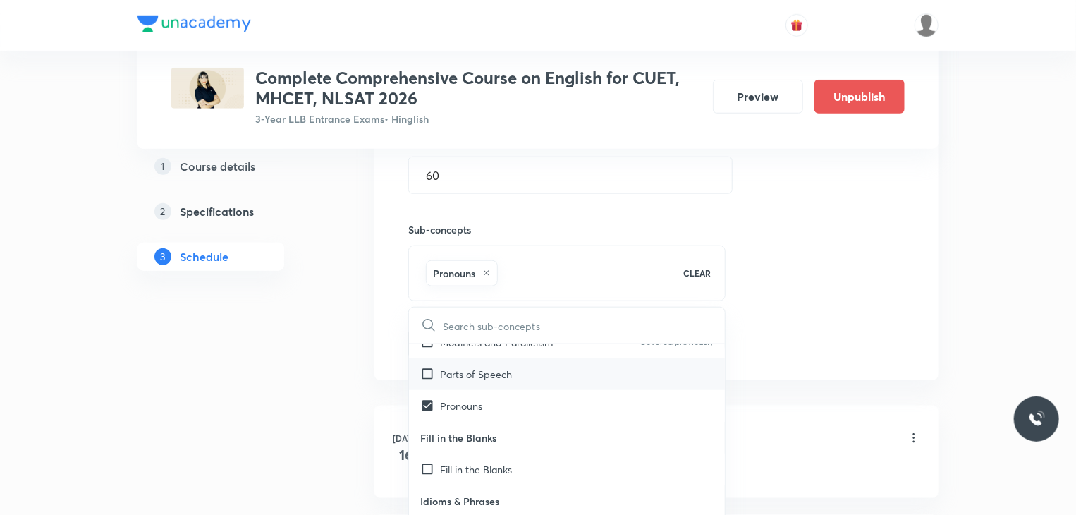
click at [430, 383] on div "Parts of Speech" at bounding box center [567, 374] width 316 height 32
checkbox input "true"
click at [376, 370] on div "Session 15 Live class Quiz Recorded classes Session title 21/99 Figures of a Sp…" at bounding box center [657, 109] width 564 height 542
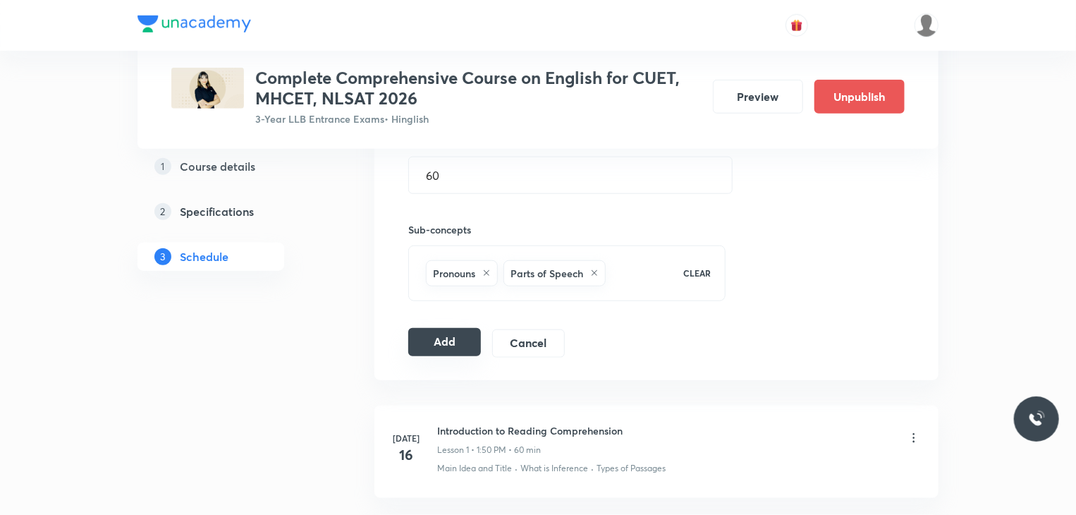
click at [425, 345] on button "Add" at bounding box center [444, 342] width 73 height 28
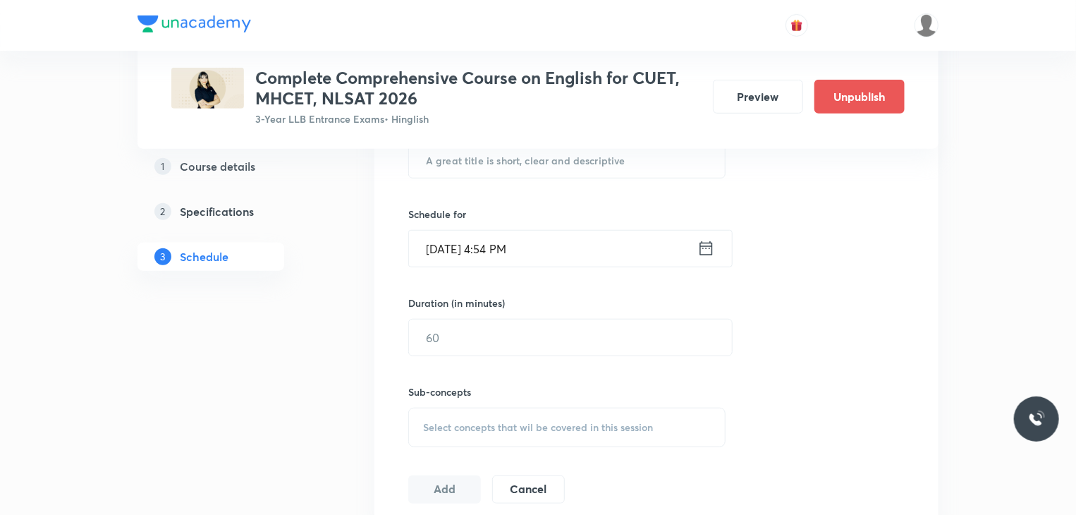
scroll to position [403, 0]
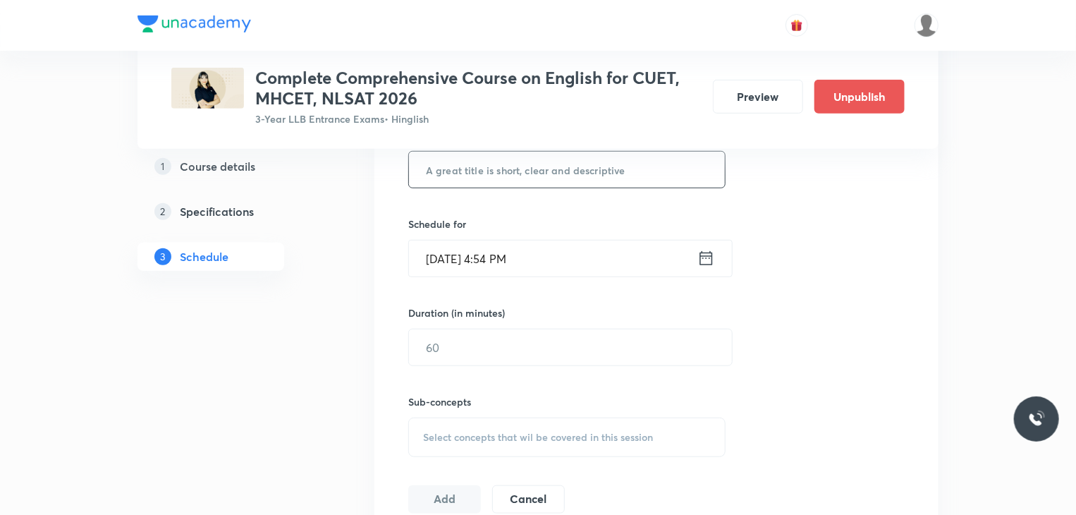
click at [537, 182] on input "text" at bounding box center [567, 170] width 316 height 36
paste input "Figures of a Speech-II"
type input "Figures of a Speech-II"
click at [545, 245] on input "Aug 30, 2025, 4:54 PM" at bounding box center [553, 259] width 288 height 36
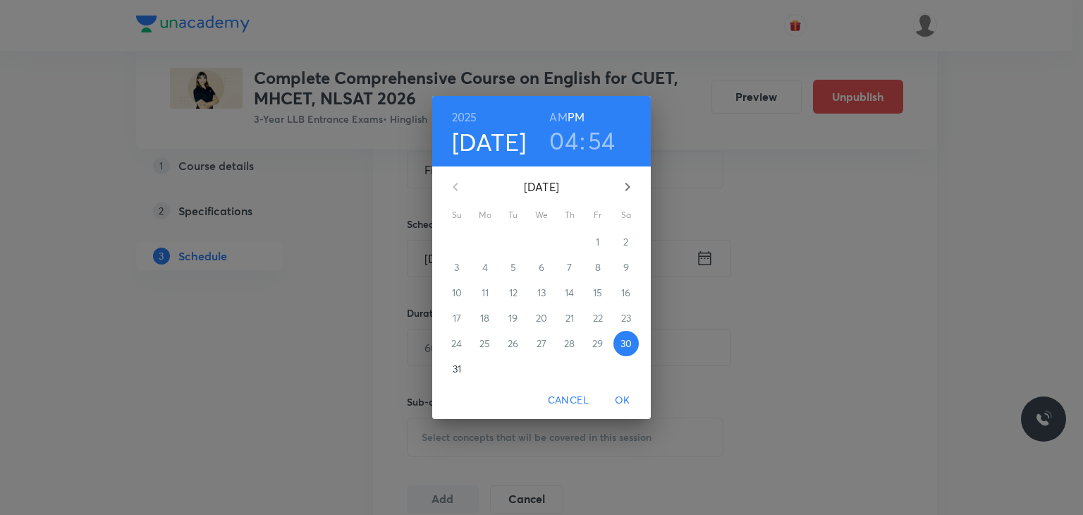
click at [620, 184] on icon "button" at bounding box center [627, 186] width 17 height 17
click at [540, 272] on p "10" at bounding box center [542, 267] width 10 height 14
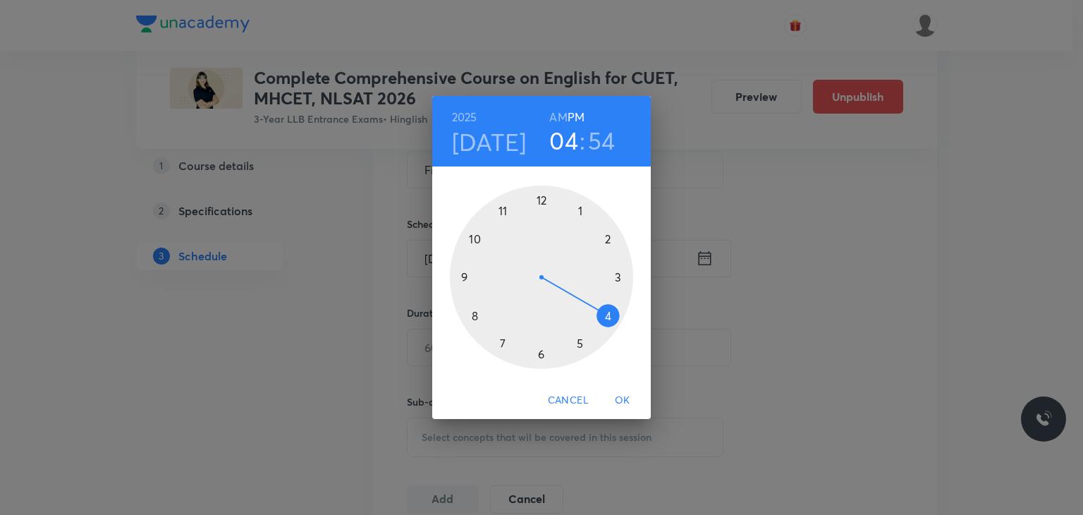
click at [584, 209] on div at bounding box center [541, 276] width 183 height 183
click at [473, 240] on div at bounding box center [541, 276] width 183 height 183
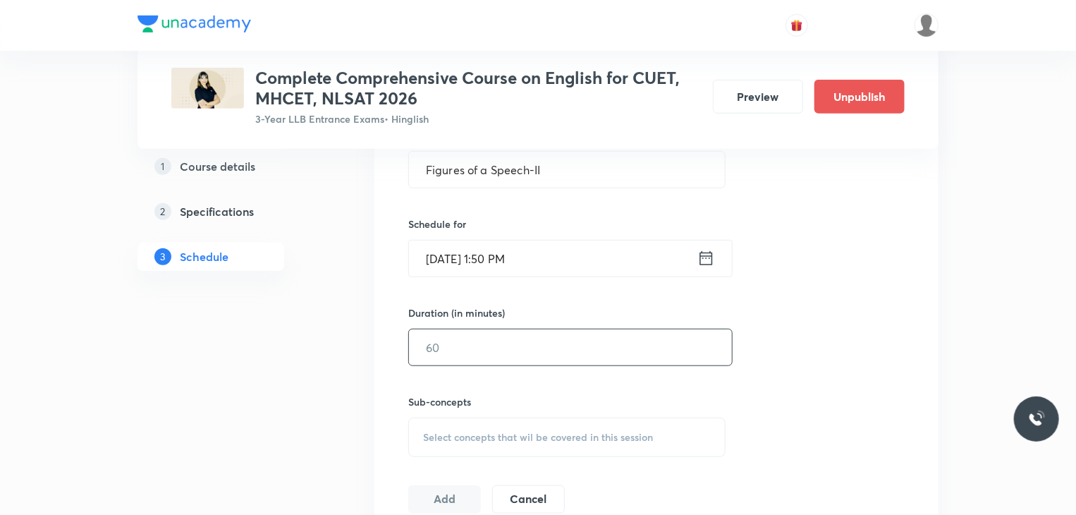
drag, startPoint x: 506, startPoint y: 325, endPoint x: 500, endPoint y: 351, distance: 26.2
click at [500, 351] on div "Duration (in minutes) ​" at bounding box center [536, 335] width 257 height 61
click at [500, 351] on input "text" at bounding box center [570, 347] width 323 height 36
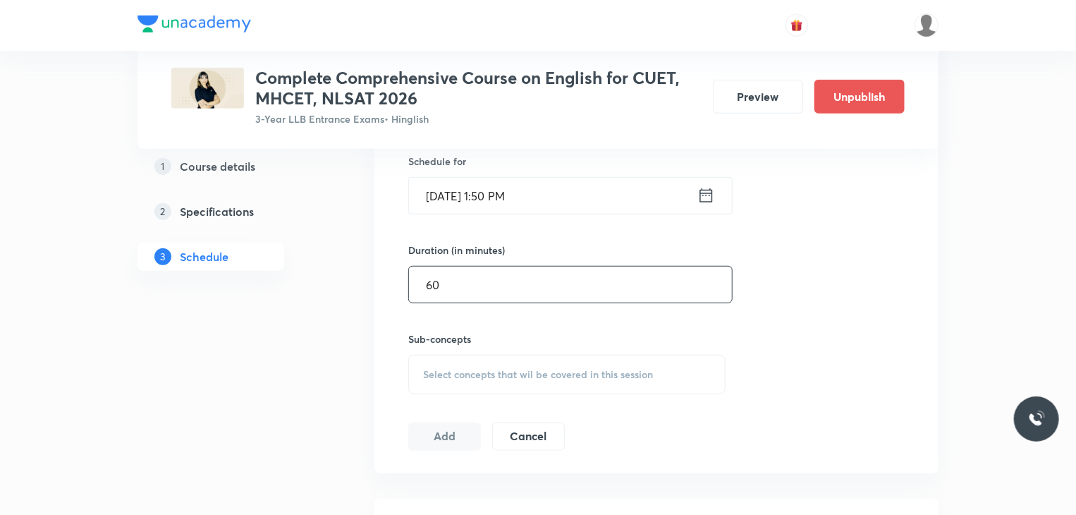
type input "60"
click at [479, 382] on div "Select concepts that wil be covered in this session" at bounding box center [566, 374] width 317 height 39
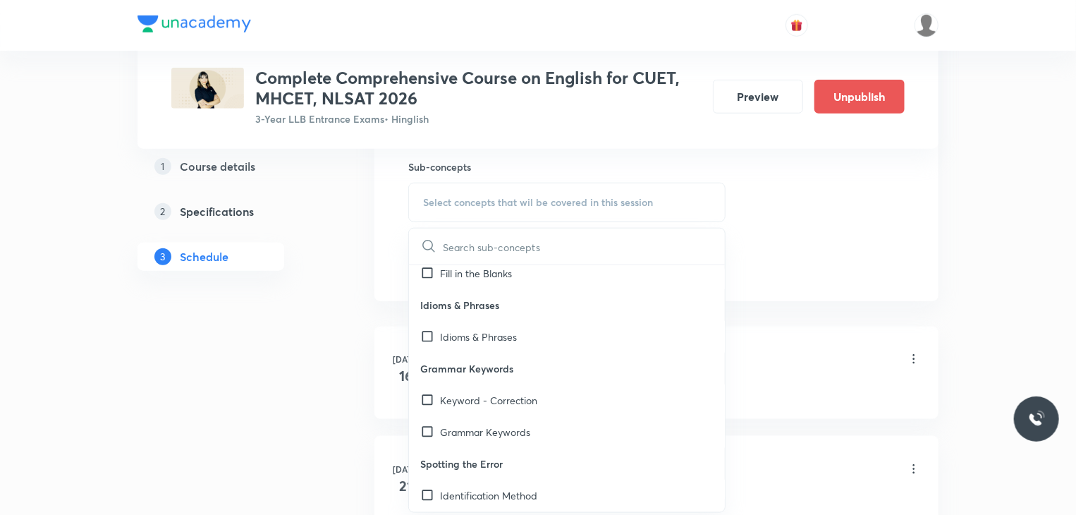
scroll to position [485, 0]
click at [415, 339] on div "Idioms & Phrases" at bounding box center [567, 336] width 316 height 32
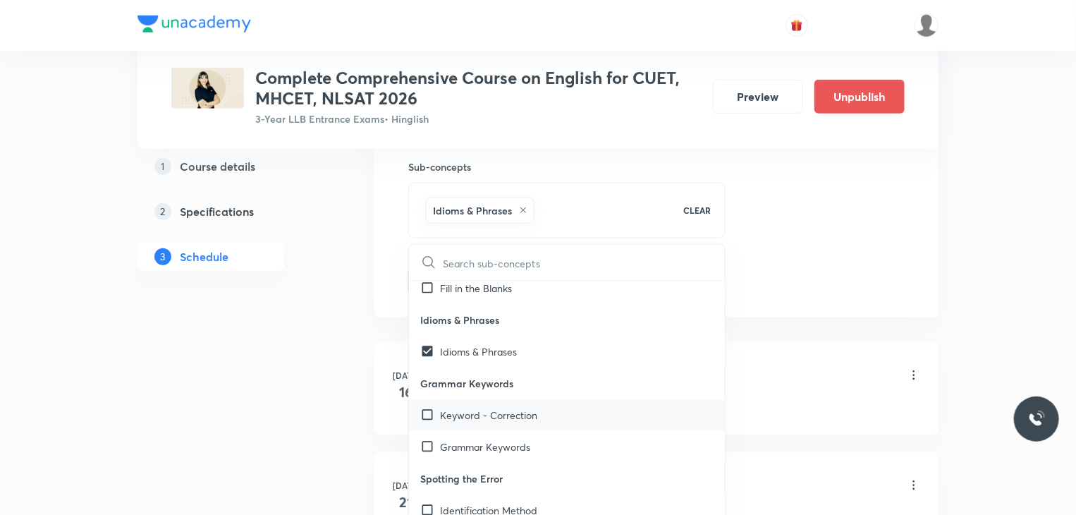
click at [434, 401] on div "Keyword - Correction" at bounding box center [567, 415] width 316 height 32
checkbox input "true"
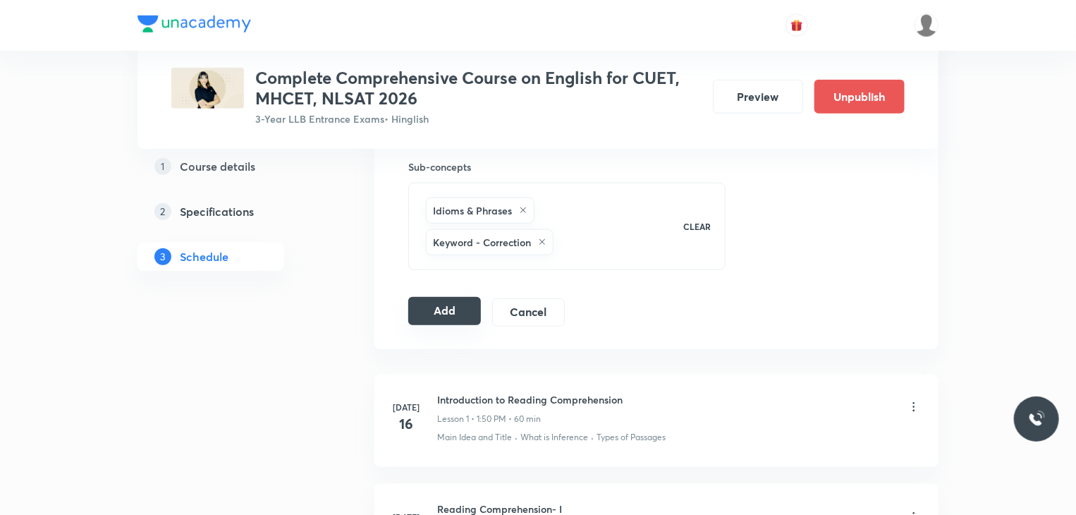
click at [443, 320] on button "Add" at bounding box center [444, 311] width 73 height 28
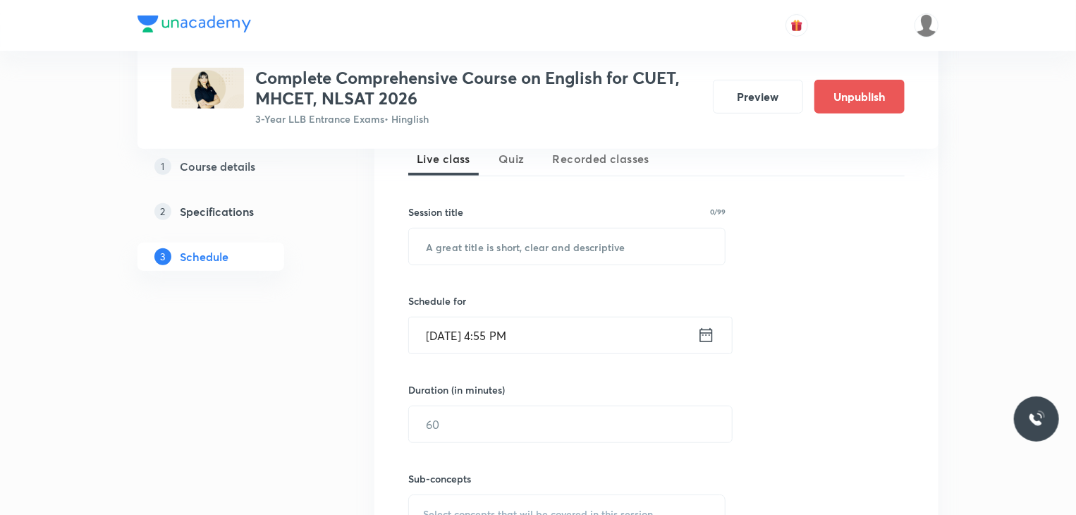
scroll to position [324, 0]
click at [539, 257] on input "text" at bounding box center [567, 248] width 316 height 36
paste input "Drawing Inference"
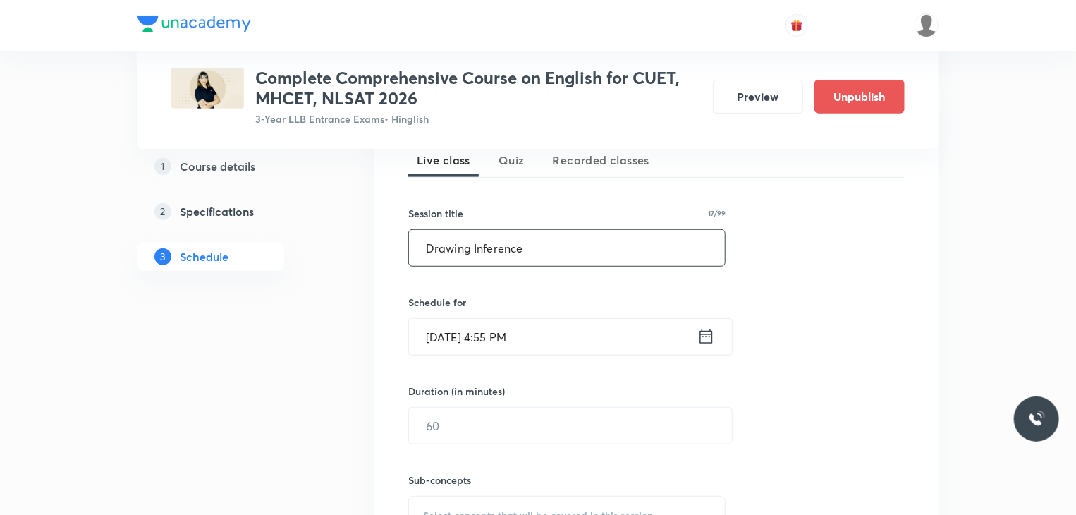
type input "Drawing Inference"
click at [585, 343] on input "[DATE] 4:55 PM" at bounding box center [553, 337] width 288 height 36
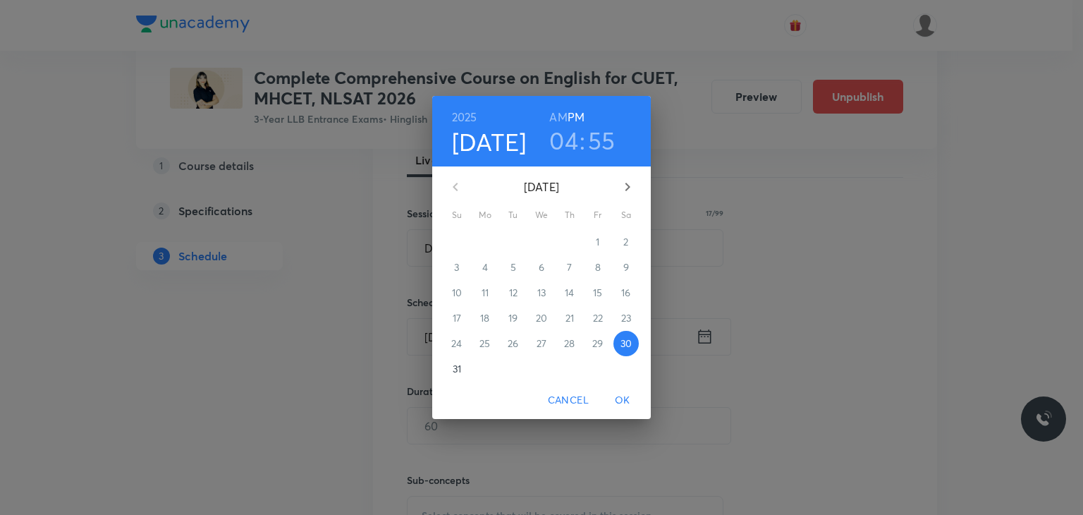
click at [622, 190] on icon "button" at bounding box center [627, 186] width 17 height 17
click at [486, 296] on p "15" at bounding box center [484, 293] width 9 height 14
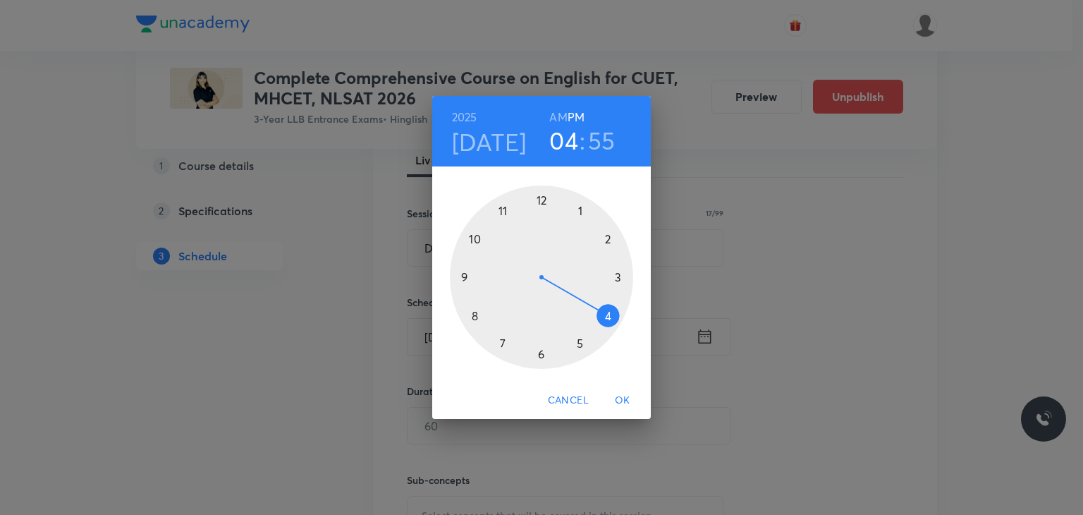
click at [581, 209] on div at bounding box center [541, 276] width 183 height 183
click at [474, 240] on div at bounding box center [541, 276] width 183 height 183
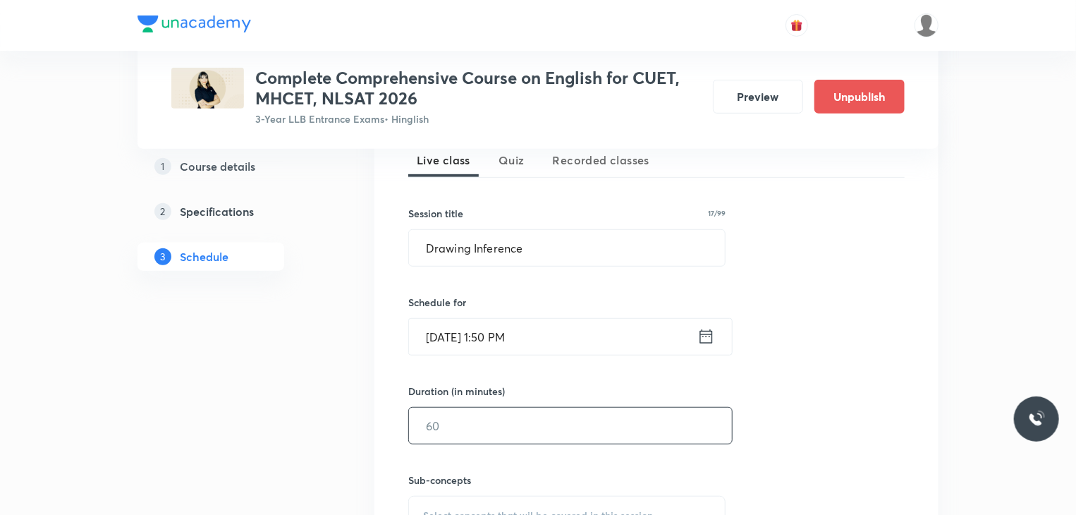
click at [467, 427] on input "text" at bounding box center [570, 426] width 323 height 36
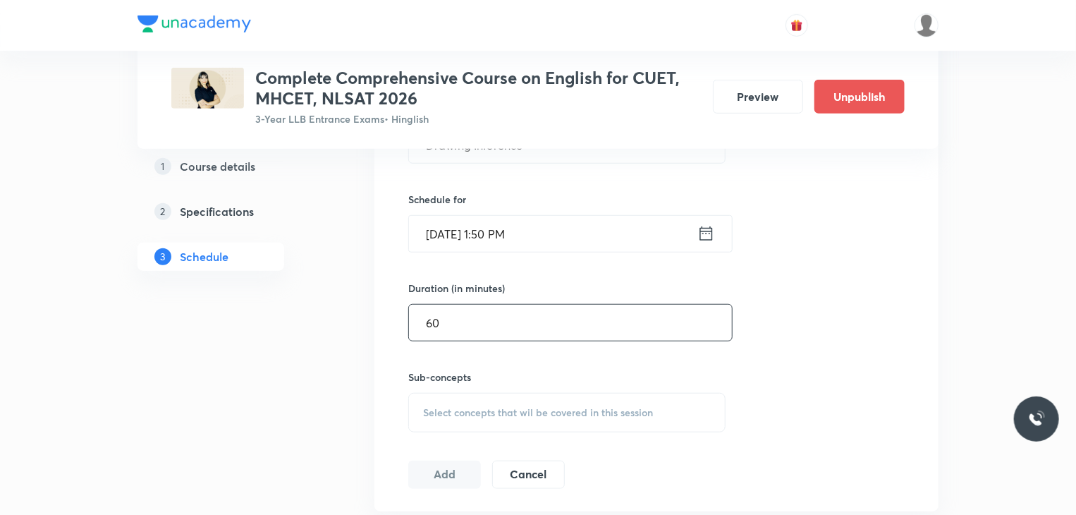
scroll to position [429, 0]
type input "60"
click at [427, 399] on div "Select concepts that wil be covered in this session" at bounding box center [566, 410] width 317 height 39
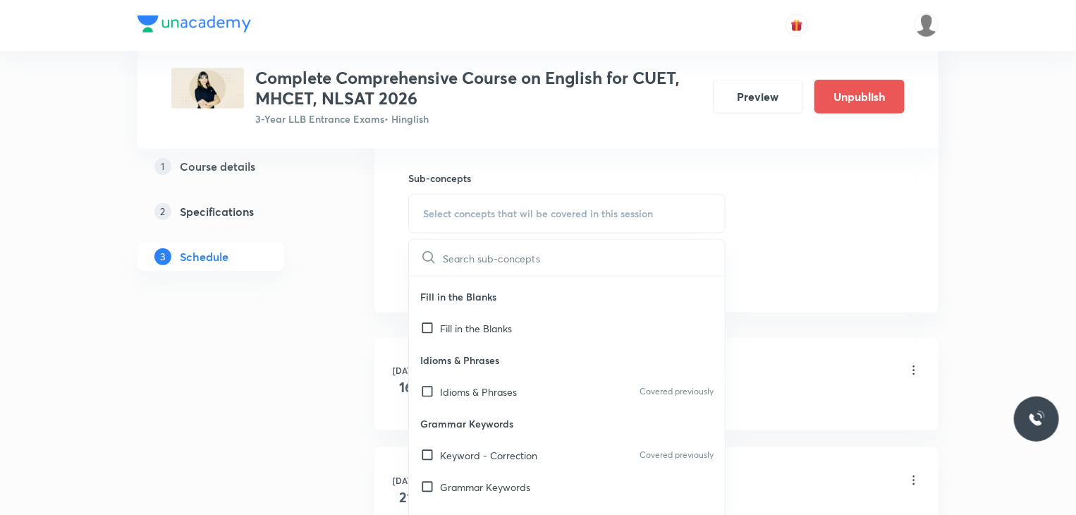
scroll to position [425, 0]
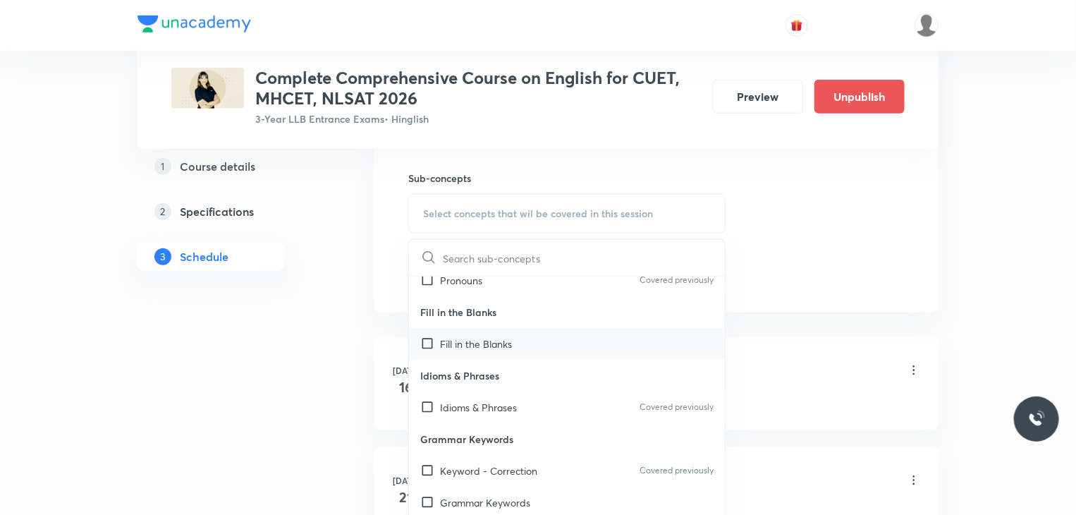
click at [420, 342] on div "Fill in the Blanks" at bounding box center [567, 344] width 316 height 32
checkbox input "true"
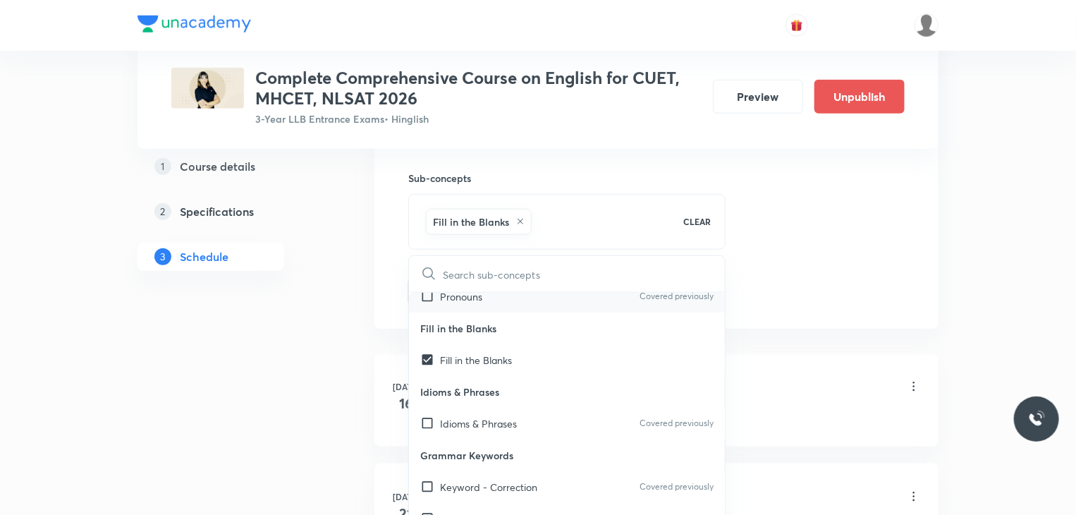
click at [431, 299] on input "checkbox" at bounding box center [430, 296] width 20 height 15
checkbox input "true"
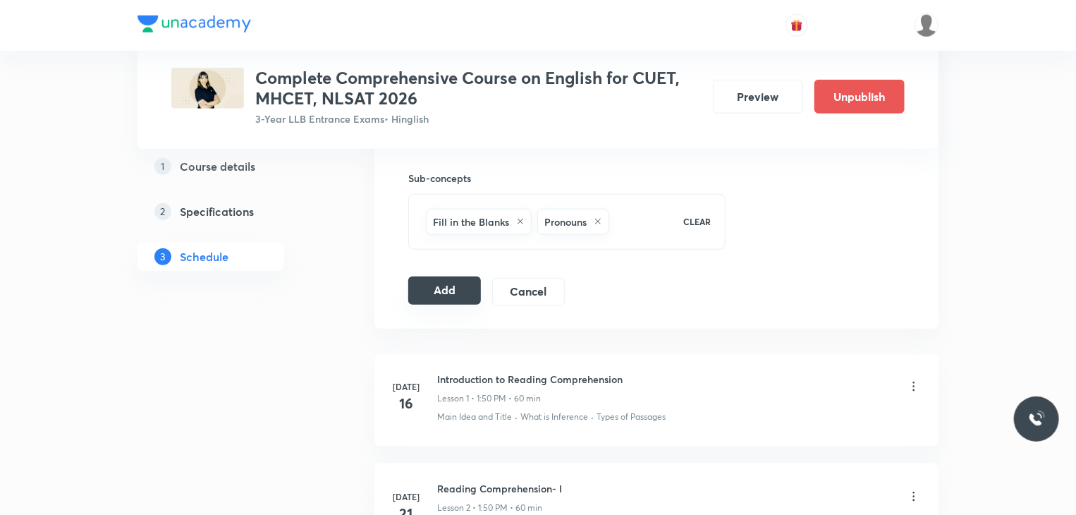
click at [425, 285] on button "Add" at bounding box center [444, 290] width 73 height 28
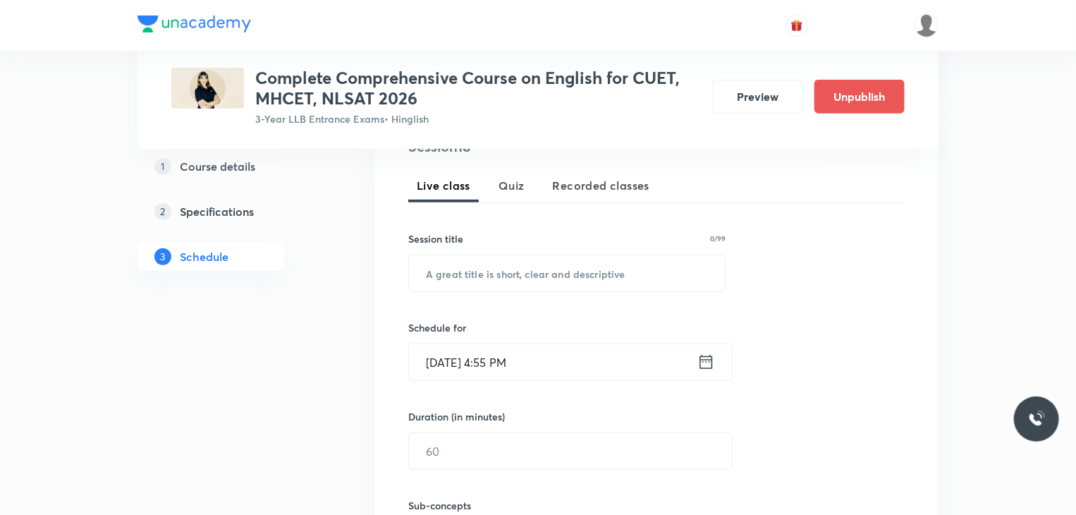
scroll to position [287, 0]
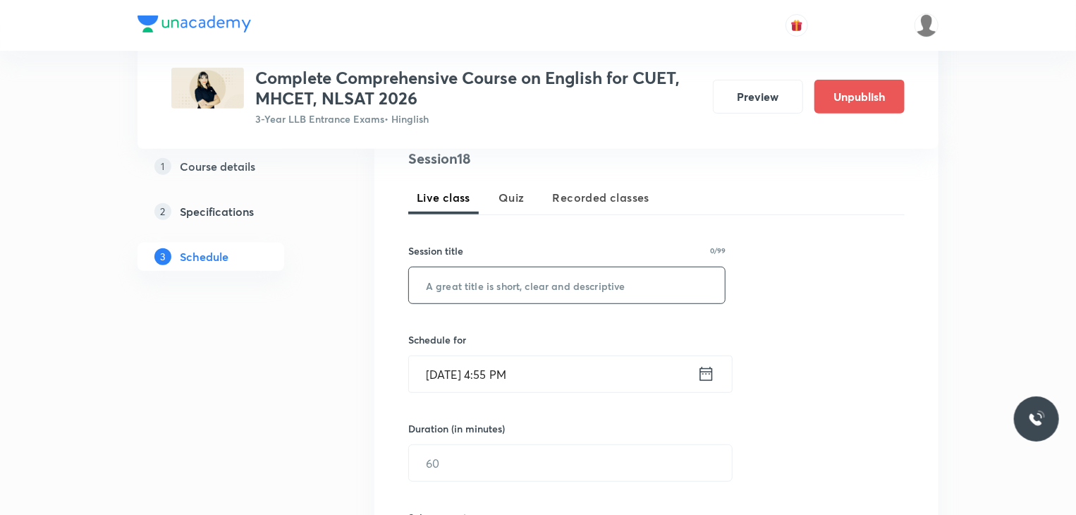
click at [552, 294] on input "text" at bounding box center [567, 285] width 316 height 36
paste input "Inference MCQs"
type input "Inference MCQs"
click at [550, 364] on input "[DATE] 4:55 PM" at bounding box center [553, 374] width 288 height 36
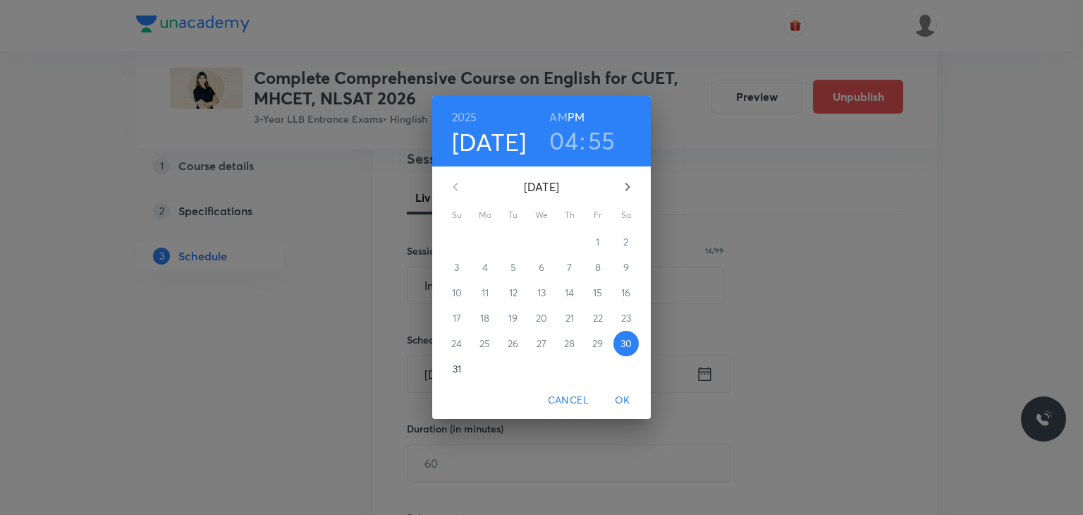
click at [626, 190] on icon "button" at bounding box center [627, 186] width 17 height 17
click at [537, 297] on p "17" at bounding box center [541, 293] width 8 height 14
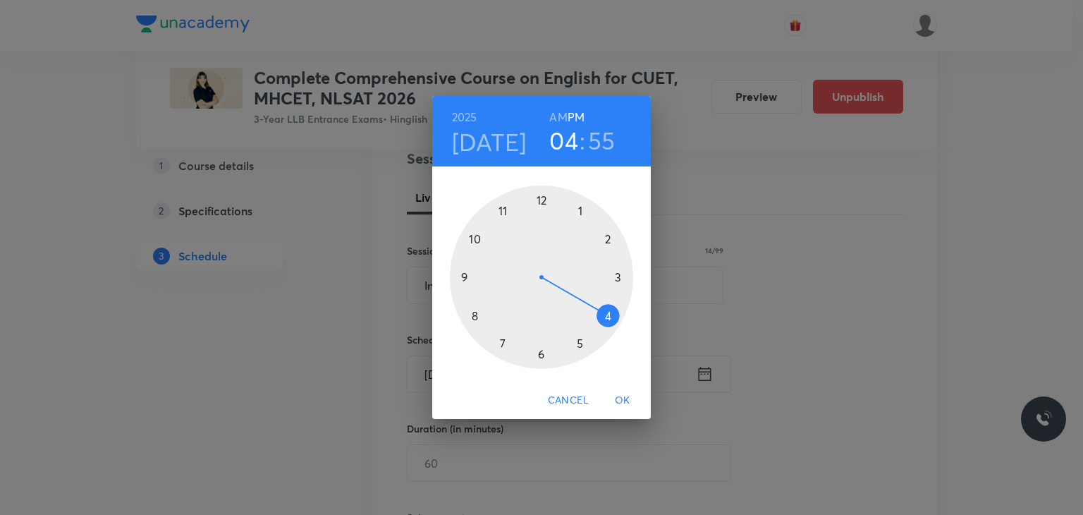
click at [580, 208] on div at bounding box center [541, 276] width 183 height 183
click at [480, 241] on div at bounding box center [541, 276] width 183 height 183
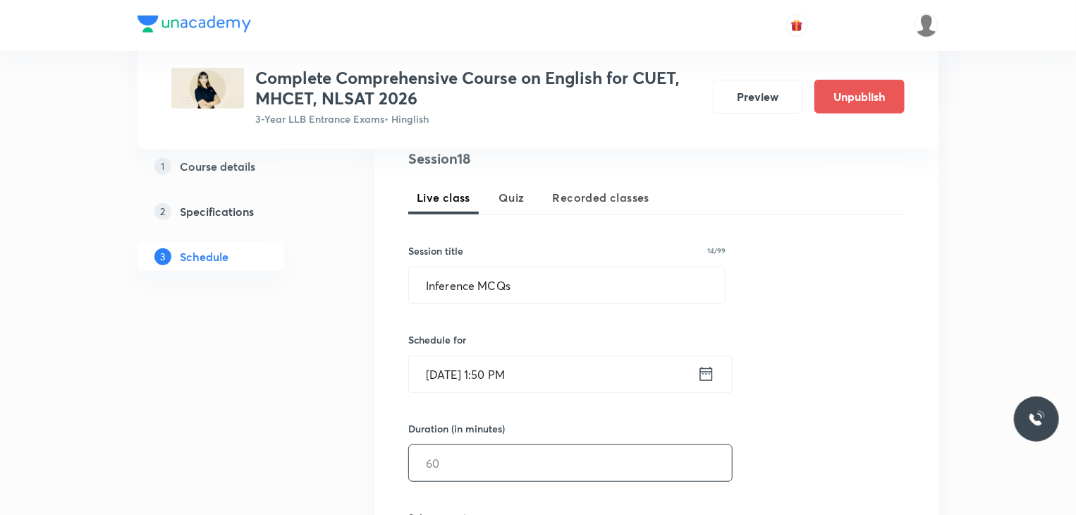
click at [498, 459] on input "text" at bounding box center [570, 463] width 323 height 36
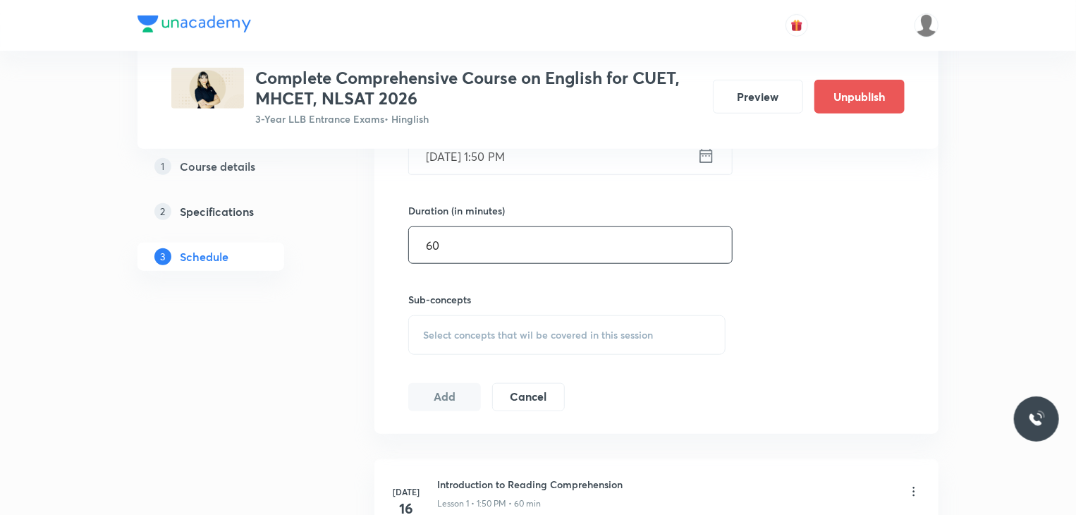
type input "60"
click at [461, 341] on div "Select concepts that wil be covered in this session" at bounding box center [566, 334] width 317 height 39
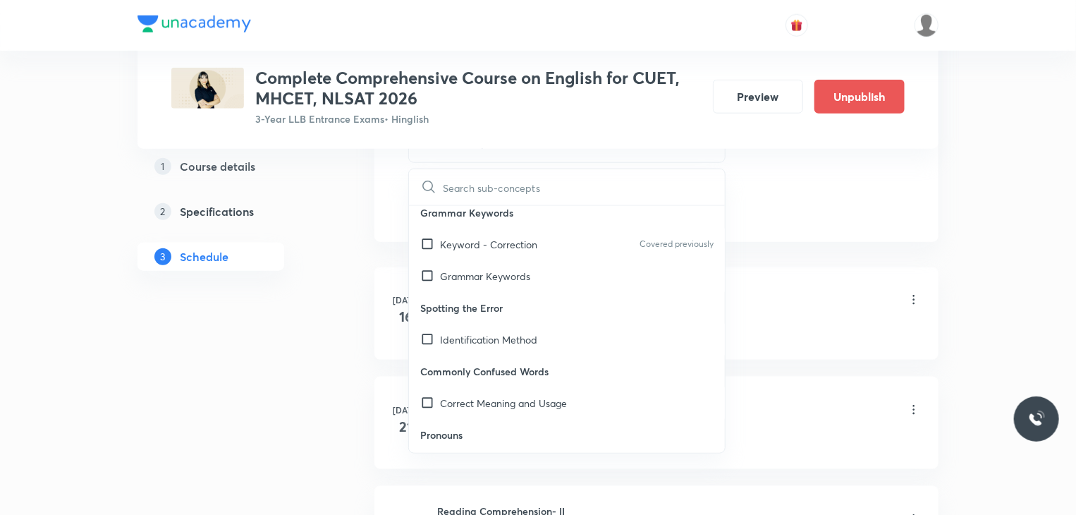
scroll to position [581, 0]
click at [433, 343] on input "checkbox" at bounding box center [430, 338] width 20 height 15
checkbox input "true"
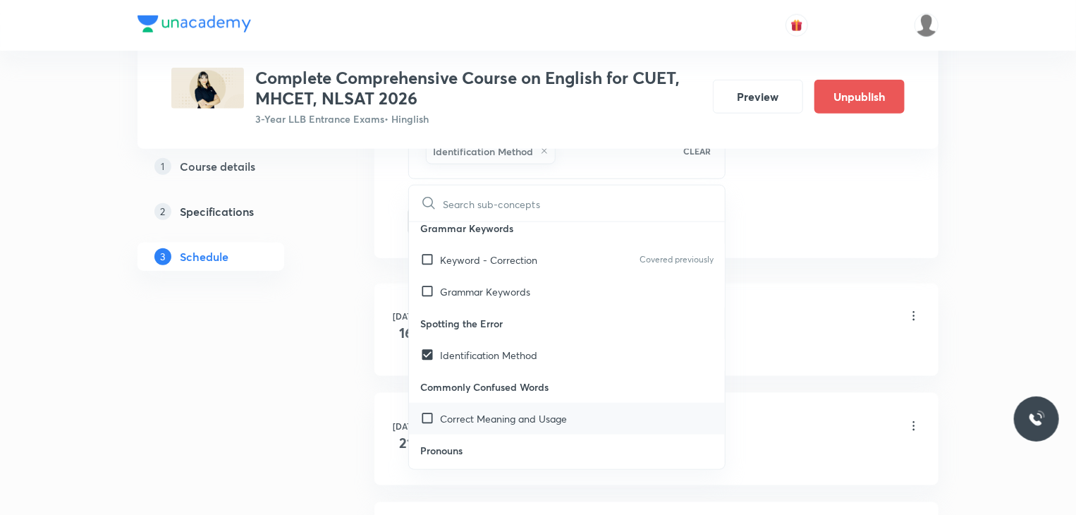
click at [421, 424] on input "checkbox" at bounding box center [430, 418] width 20 height 15
checkbox input "true"
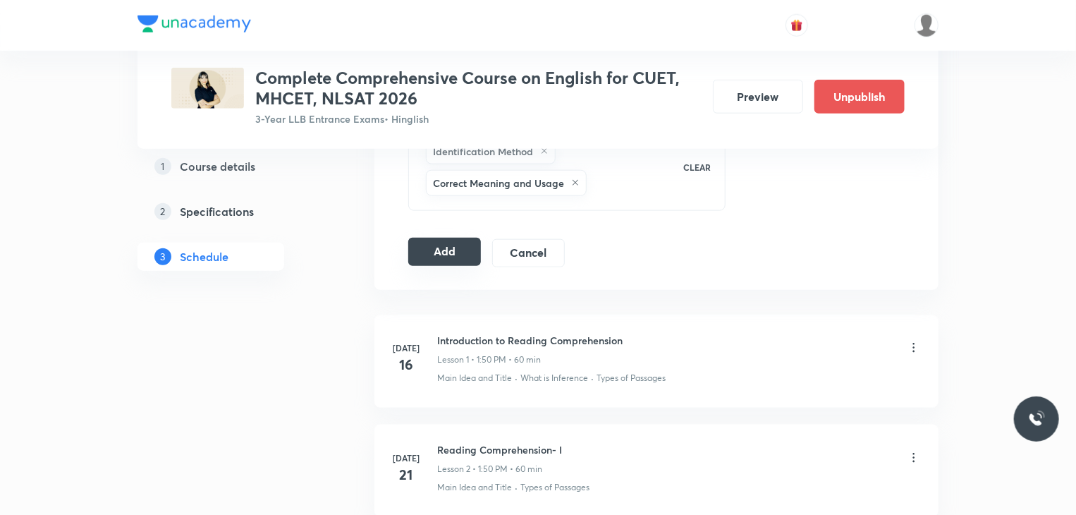
click at [418, 260] on button "Add" at bounding box center [444, 252] width 73 height 28
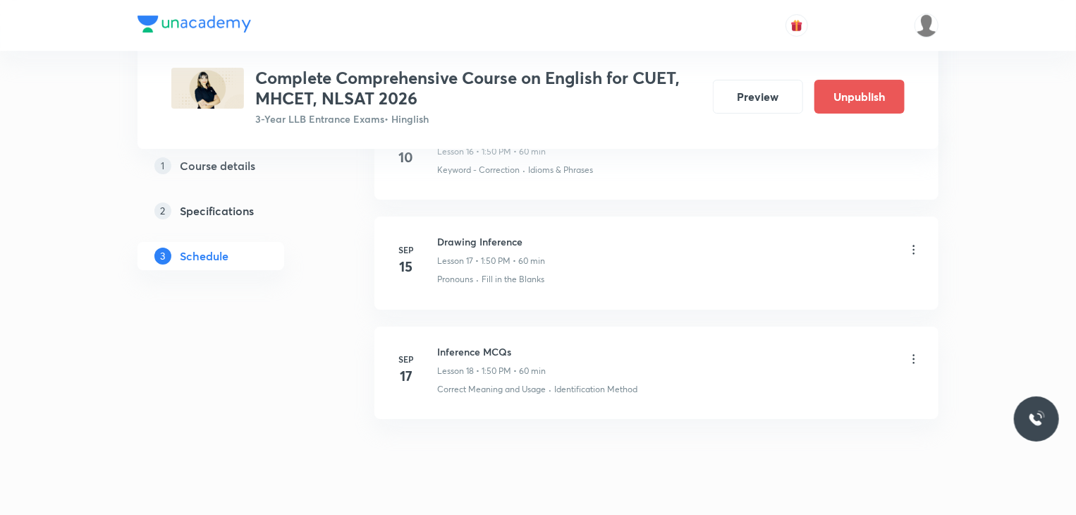
scroll to position [2501, 0]
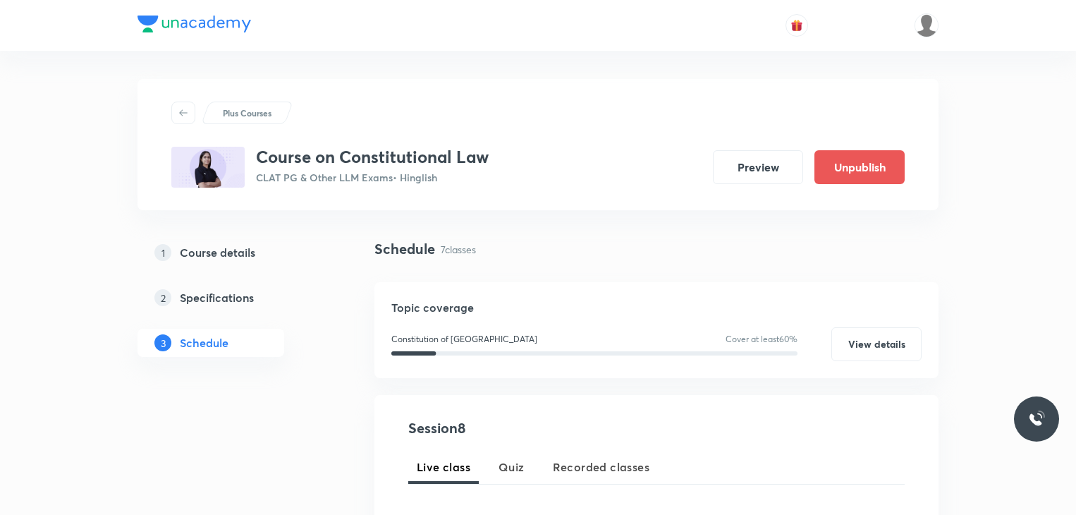
scroll to position [1211, 0]
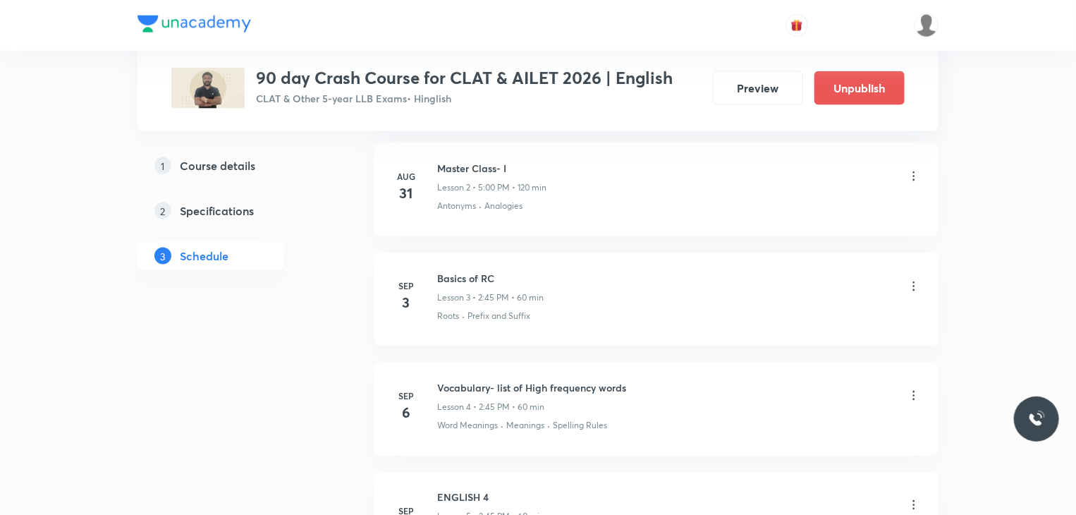
scroll to position [909, 0]
drag, startPoint x: 504, startPoint y: 273, endPoint x: 435, endPoint y: 264, distance: 69.0
click at [435, 264] on li "[DATE] Basics of RC Lesson 3 • 2:45 PM • 60 min Roots · Prefix and Suffix" at bounding box center [657, 303] width 564 height 92
copy h6 "Basics of RC"
drag, startPoint x: 628, startPoint y: 391, endPoint x: 432, endPoint y: 382, distance: 196.3
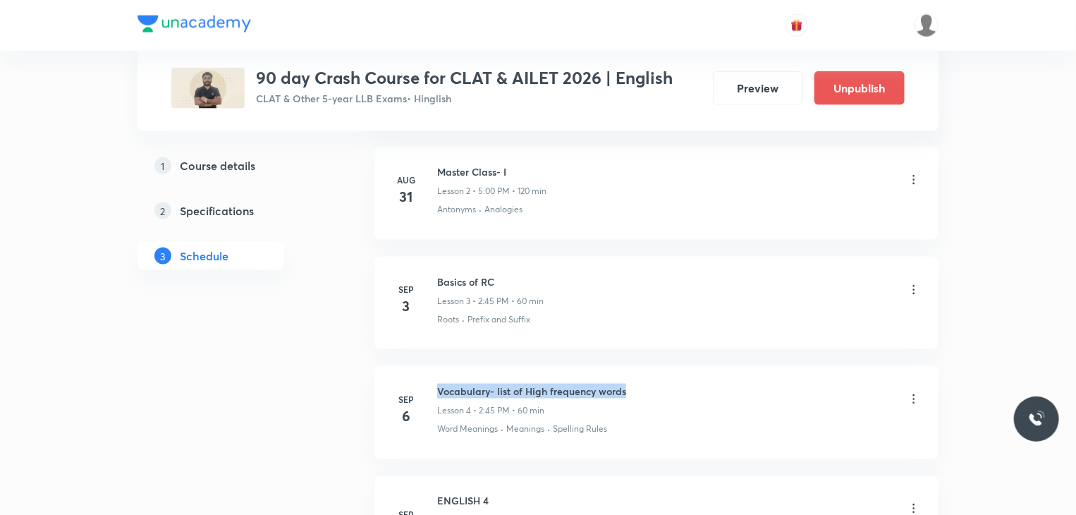
click at [432, 384] on div "[DATE] Vocabulary- list of High frequency words Lesson 4 • 2:45 PM • 60 min Wor…" at bounding box center [656, 409] width 529 height 51
copy h6 "Vocabulary- list of High frequency words"
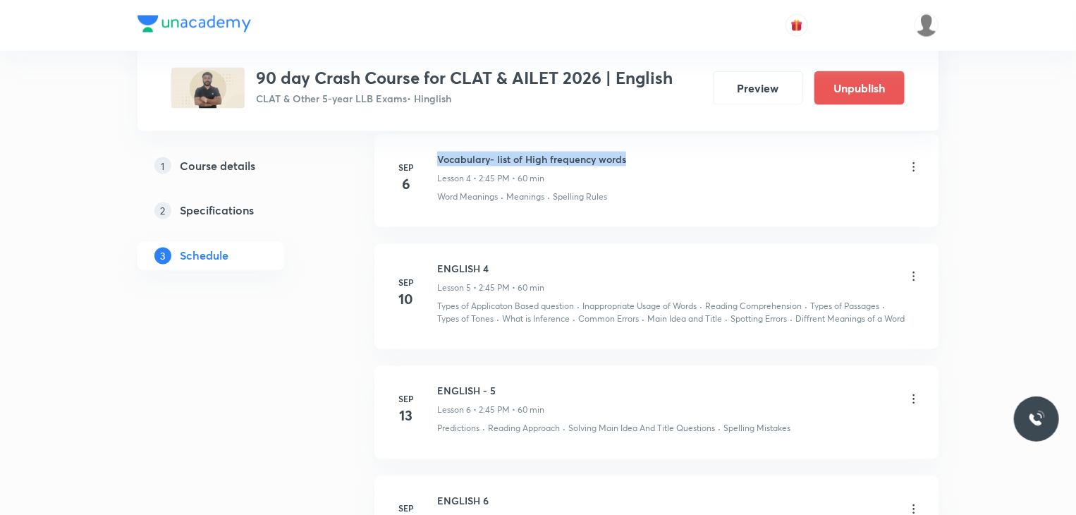
scroll to position [1143, 0]
drag, startPoint x: 523, startPoint y: 272, endPoint x: 451, endPoint y: 257, distance: 72.8
click at [451, 260] on div "ENGLISH 4 Lesson 5 • 2:45 PM • 60 min" at bounding box center [490, 276] width 107 height 33
click at [451, 260] on h6 "ENGLISH 4" at bounding box center [490, 267] width 107 height 15
drag, startPoint x: 537, startPoint y: 255, endPoint x: 434, endPoint y: 261, distance: 103.1
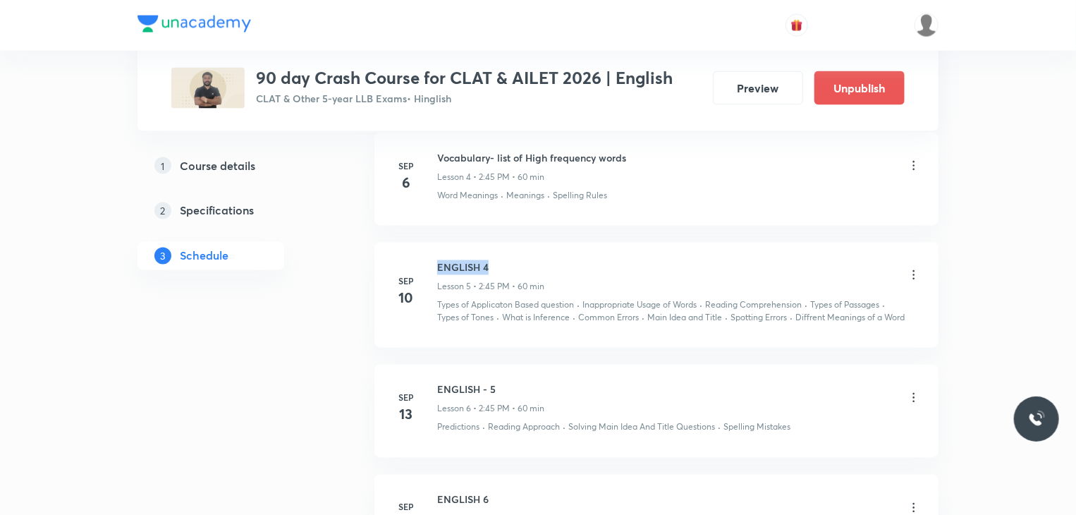
click at [434, 261] on li "[DATE] ENGLISH 4 Lesson 5 • 2:45 PM • 60 min Types of Applicaton Based question…" at bounding box center [657, 296] width 564 height 106
copy h6 "ENGLISH 4"
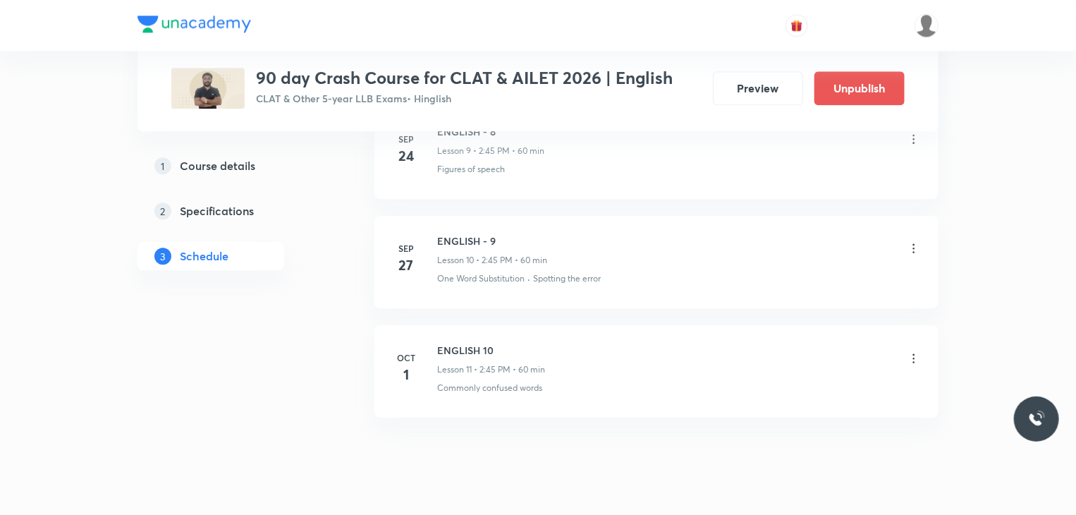
scroll to position [1731, 0]
